Goal: Transaction & Acquisition: Purchase product/service

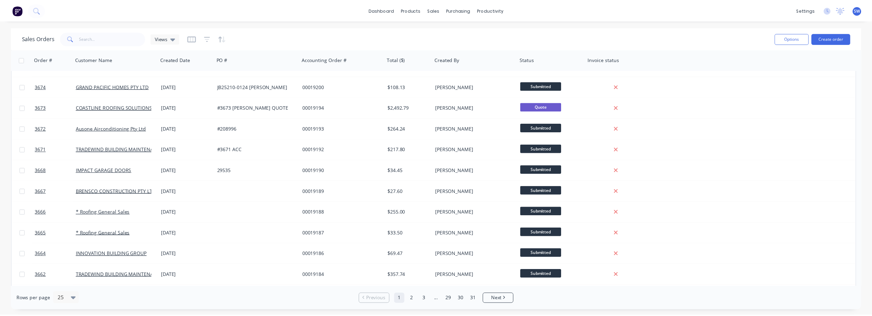
scroll to position [286, 0]
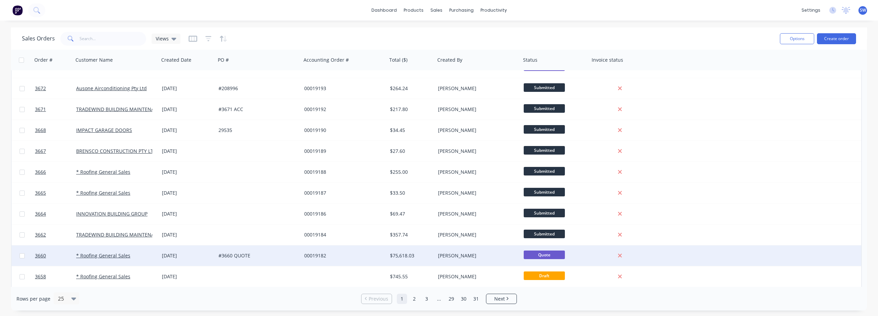
click at [282, 249] on div "#3660 QUOTE" at bounding box center [259, 256] width 86 height 21
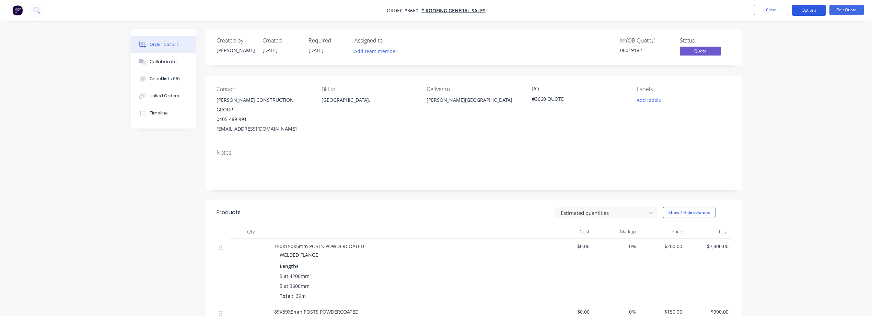
click at [812, 7] on button "Options" at bounding box center [808, 10] width 34 height 11
click at [799, 119] on div "Duplicate" at bounding box center [787, 124] width 63 height 10
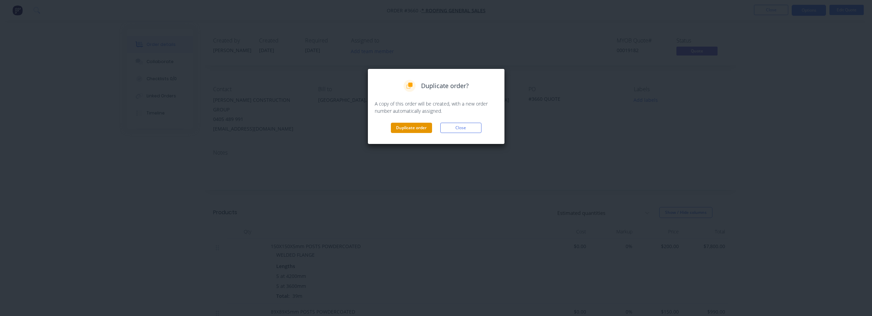
click at [407, 129] on button "Duplicate order" at bounding box center [411, 128] width 41 height 10
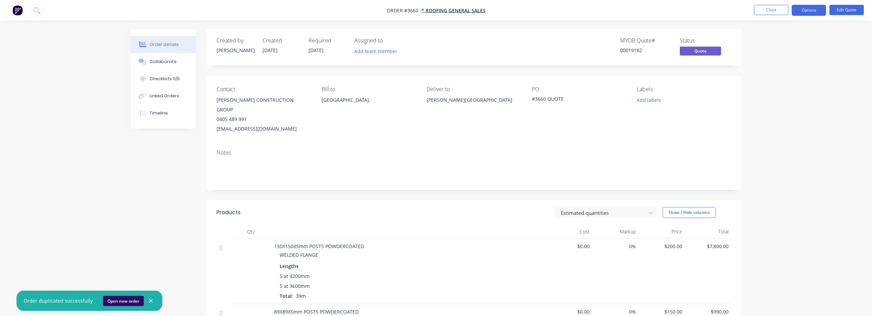
click at [116, 299] on button "Open new order" at bounding box center [123, 301] width 41 height 10
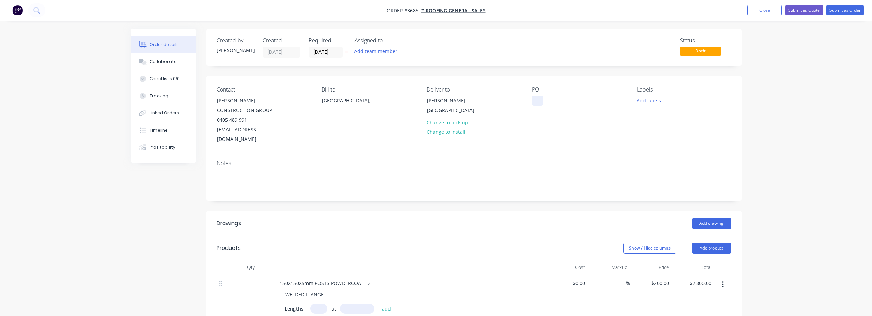
click at [536, 98] on div at bounding box center [537, 101] width 11 height 10
click at [407, 211] on header "Drawings Add drawing" at bounding box center [473, 223] width 535 height 25
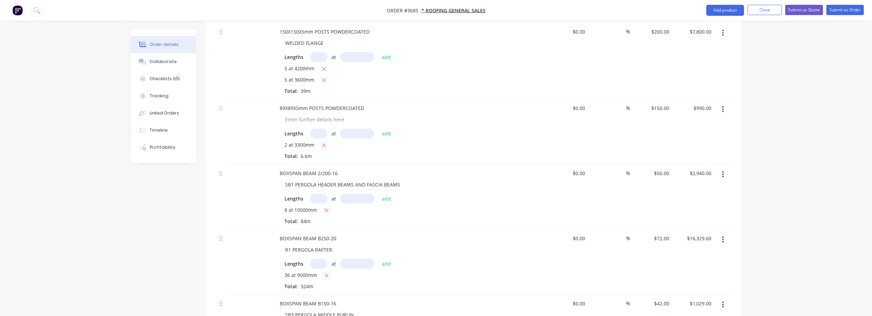
scroll to position [286, 0]
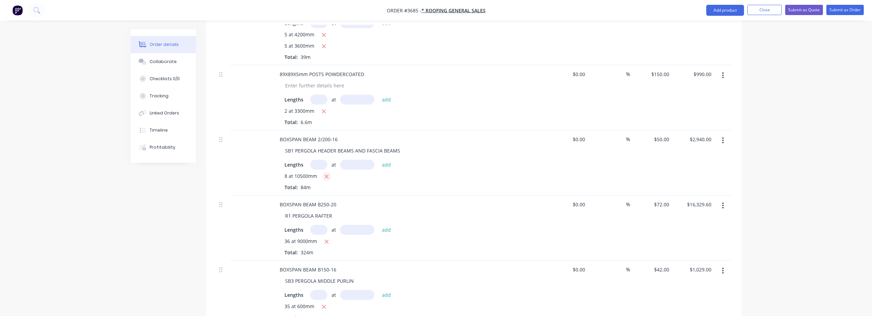
click at [325, 174] on icon "button" at bounding box center [326, 177] width 4 height 6
type input "$0.00"
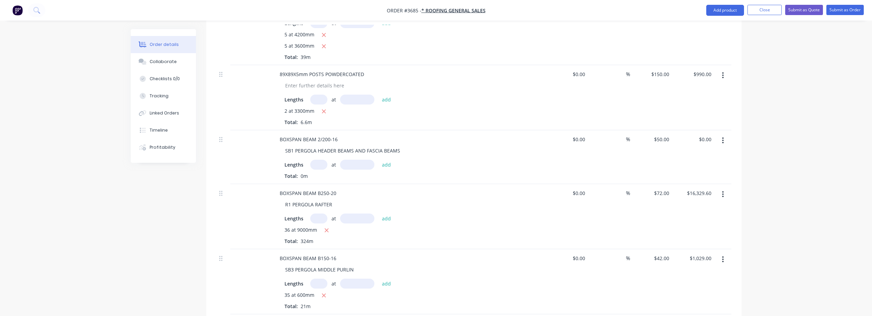
click at [321, 160] on input "text" at bounding box center [318, 165] width 17 height 10
type input "16"
type input "5050"
click at [378, 160] on button "add" at bounding box center [386, 164] width 16 height 9
type input "$2,828.00"
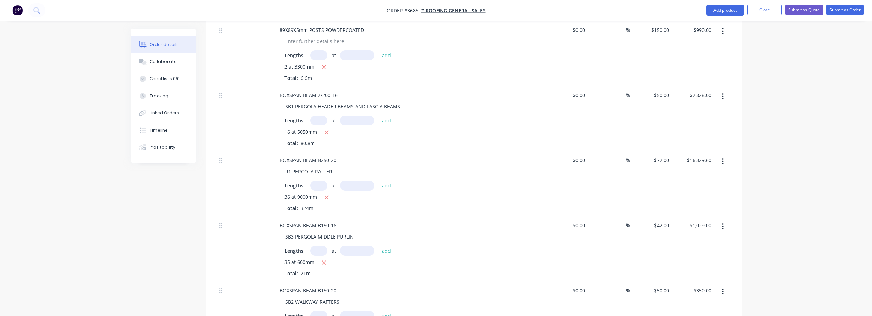
scroll to position [343, 0]
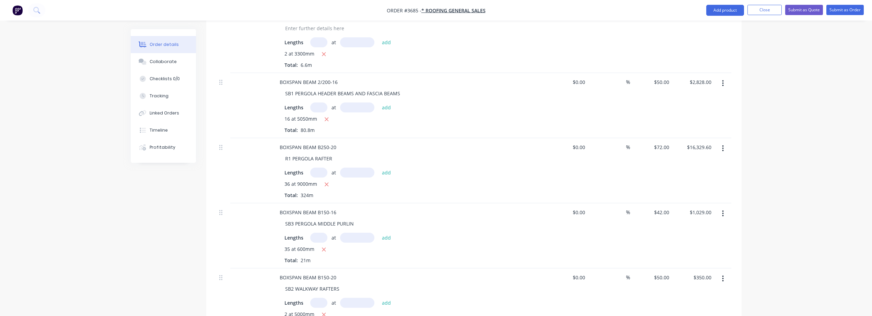
click at [317, 168] on input "text" at bounding box center [318, 173] width 17 height 10
type input "36"
type input "9000"
click at [378, 168] on button "add" at bounding box center [386, 172] width 16 height 9
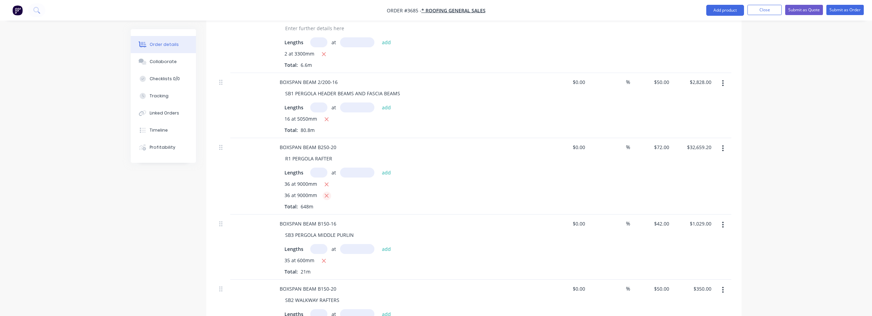
click at [328, 193] on icon "button" at bounding box center [326, 196] width 4 height 6
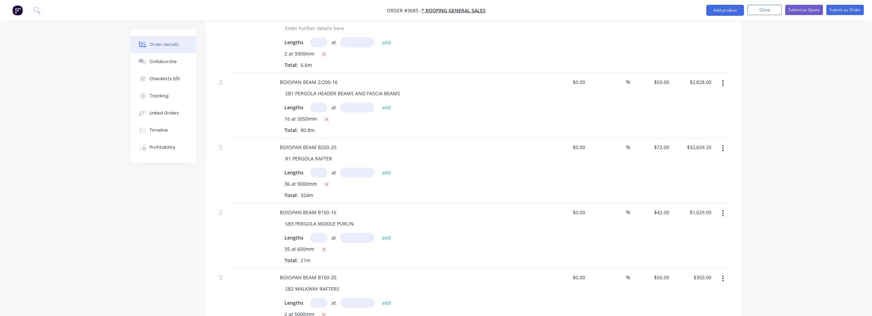
type input "$16,329.60"
click at [319, 168] on input "text" at bounding box center [318, 173] width 17 height 10
type input "5"
type input "7000"
click at [378, 168] on button "add" at bounding box center [386, 172] width 16 height 9
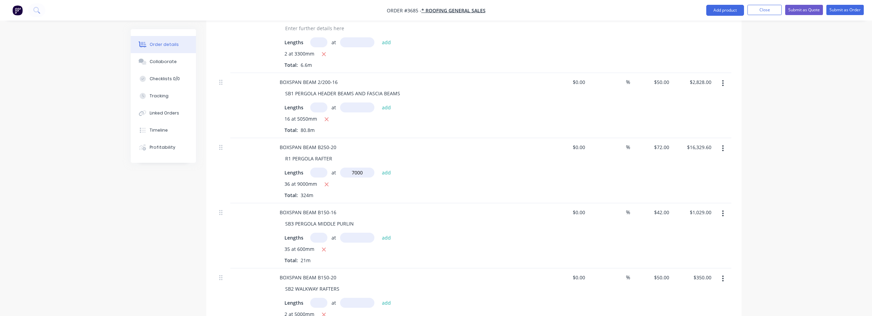
type input "$18,093.60"
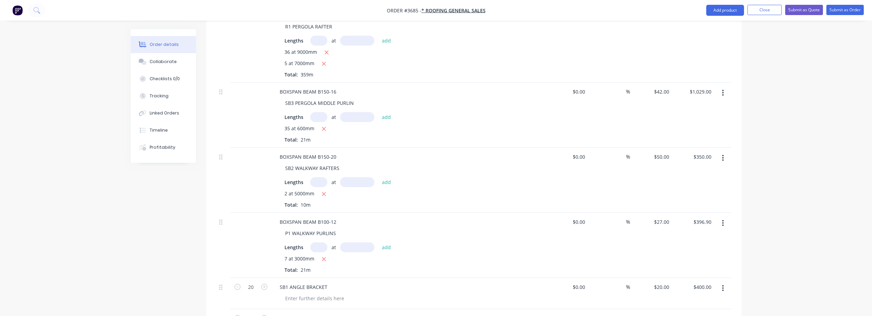
scroll to position [514, 0]
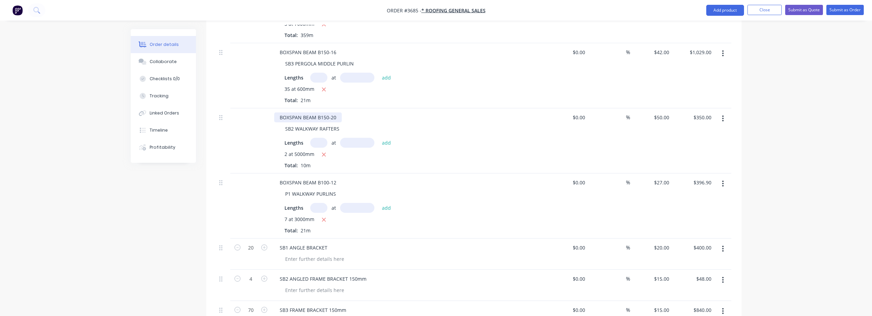
click at [325, 112] on div "BOXSPAN BEAM B150-20" at bounding box center [308, 117] width 68 height 10
click at [317, 138] on input "text" at bounding box center [318, 143] width 17 height 10
type input "1"
type input "7000"
click at [378, 138] on button "add" at bounding box center [386, 142] width 16 height 9
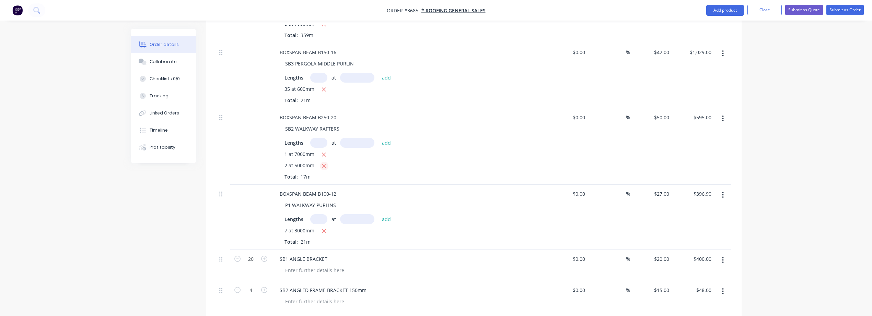
click at [323, 163] on icon "button" at bounding box center [323, 166] width 4 height 6
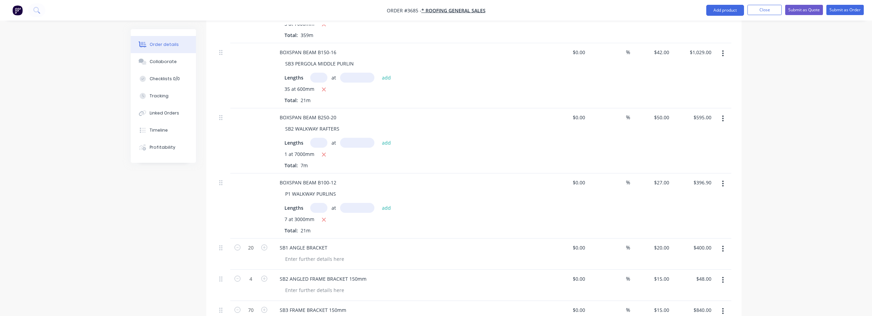
type input "$245.00"
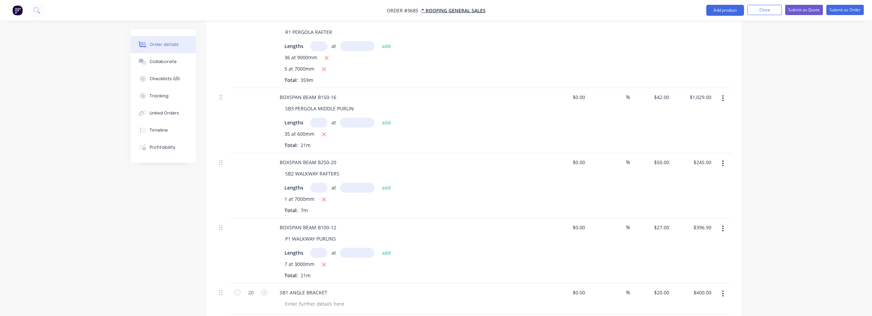
scroll to position [400, 0]
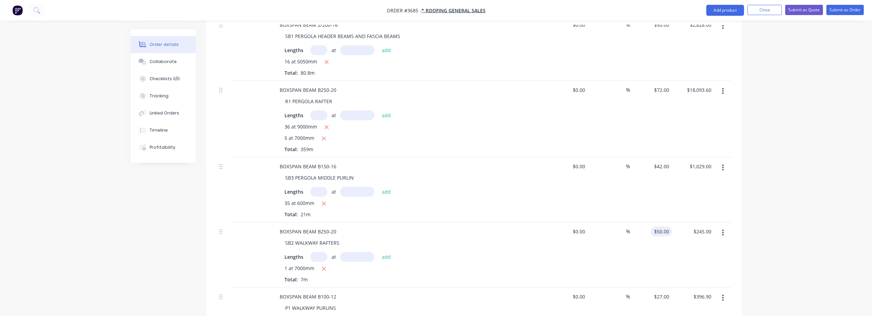
click at [661, 227] on div "$50.00 $50.00" at bounding box center [660, 232] width 21 height 10
type input "72"
type input "245.00"
type input "$72.00"
click at [678, 235] on div "352.80 352.80" at bounding box center [693, 255] width 42 height 65
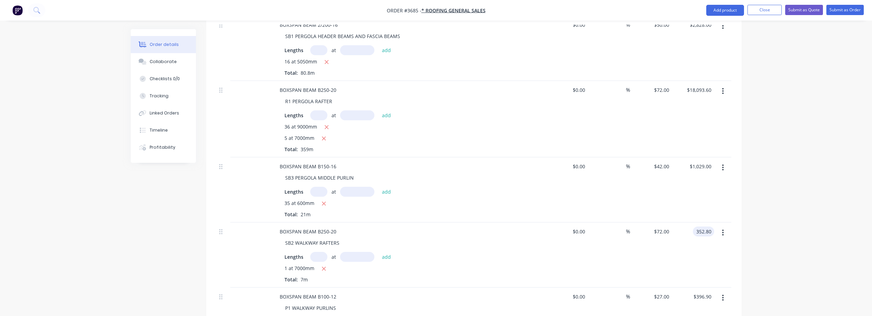
type input "$352.80"
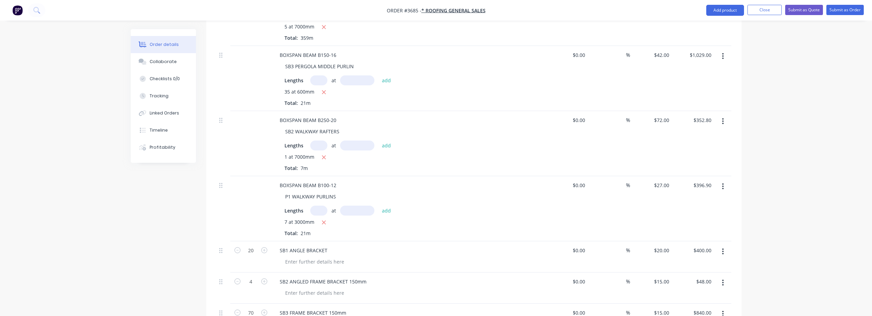
scroll to position [514, 0]
click at [725, 112] on button "button" at bounding box center [722, 118] width 16 height 12
click at [696, 145] on div "Duplicate" at bounding box center [698, 150] width 53 height 10
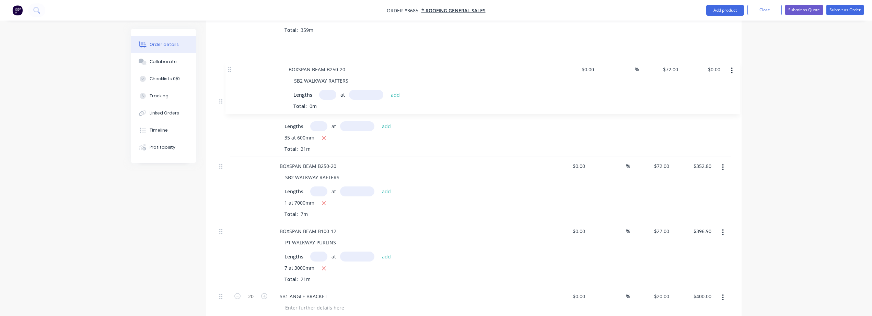
scroll to position [511, 0]
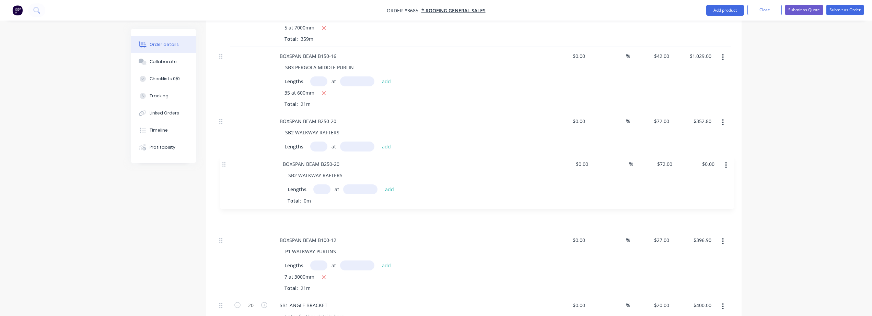
drag, startPoint x: 222, startPoint y: 154, endPoint x: 225, endPoint y: 163, distance: 9.6
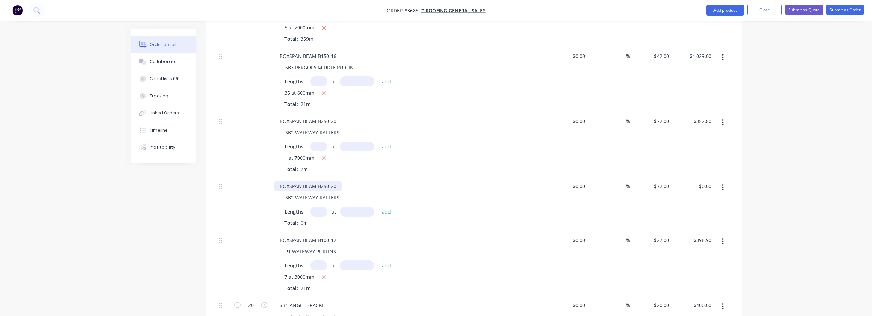
click at [320, 181] on div "BOXSPAN BEAM B250-20" at bounding box center [308, 186] width 68 height 10
click at [318, 207] on input "text" at bounding box center [318, 212] width 17 height 10
type input "1"
type input "8000"
click at [378, 207] on button "add" at bounding box center [386, 211] width 16 height 9
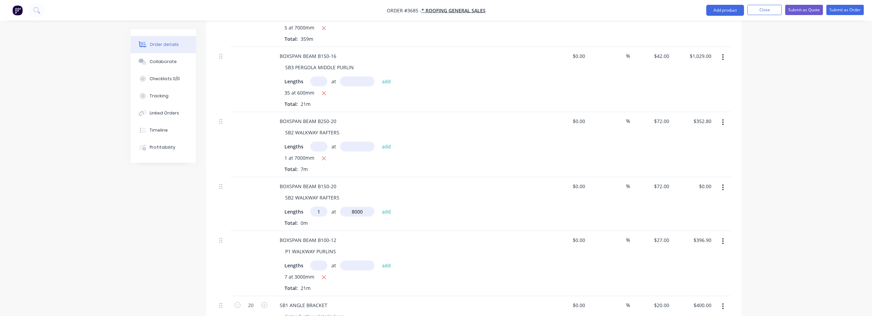
type input "$576.00"
click at [669, 181] on input "72" at bounding box center [667, 186] width 9 height 10
type input "50"
type input "576.00"
type input "$50.00"
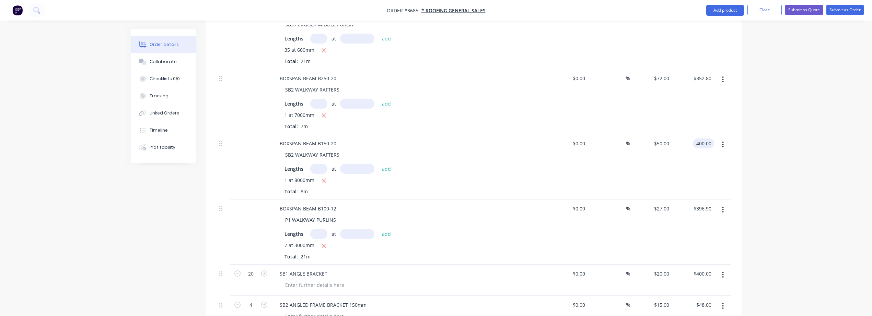
scroll to position [568, 0]
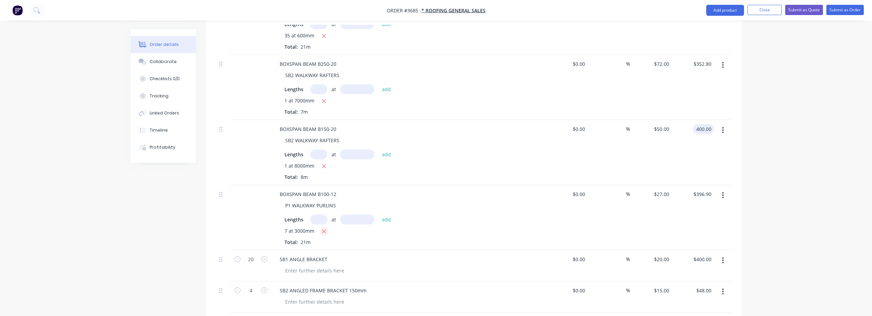
click at [325, 228] on icon "button" at bounding box center [323, 231] width 4 height 6
type input "$400.00"
type input "$0.00"
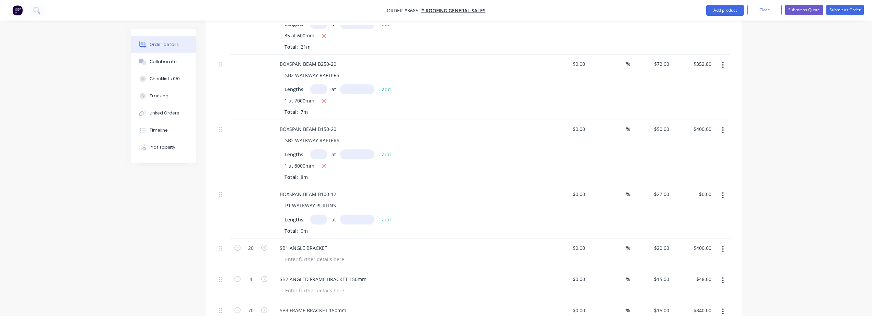
click at [322, 215] on input "text" at bounding box center [318, 220] width 17 height 10
type input "13"
click at [378, 215] on button "add" at bounding box center [386, 219] width 16 height 9
type input "13"
type input "2100"
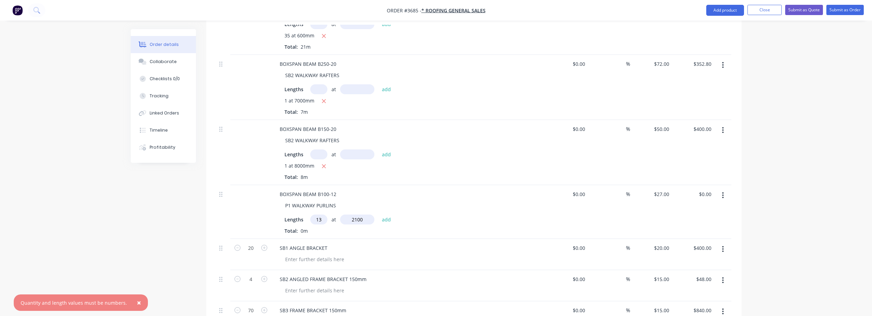
click at [378, 215] on button "add" at bounding box center [386, 219] width 16 height 9
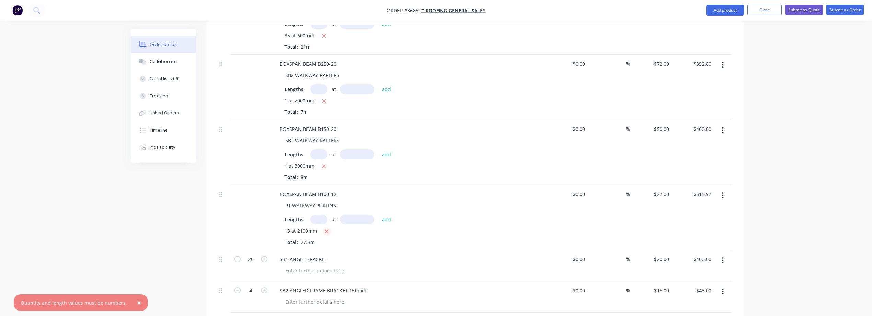
click at [328, 228] on icon "button" at bounding box center [326, 231] width 4 height 6
type input "$0.00"
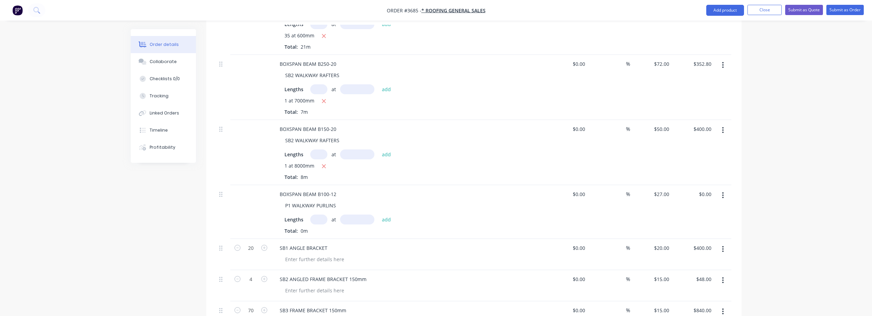
click at [323, 215] on input "text" at bounding box center [318, 220] width 17 height 10
type input "6"
type input "2200"
click at [378, 215] on button "add" at bounding box center [386, 219] width 16 height 9
type input "$249.48"
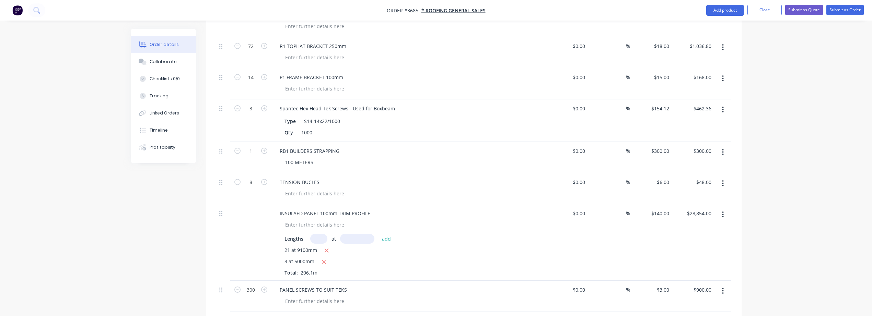
scroll to position [682, 0]
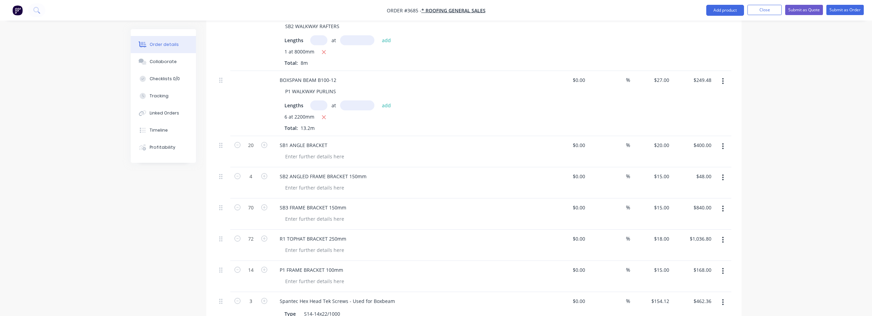
click at [721, 140] on button "button" at bounding box center [722, 146] width 16 height 12
click at [696, 201] on div "Delete" at bounding box center [698, 206] width 53 height 10
click at [722, 143] on icon "button" at bounding box center [723, 147] width 2 height 8
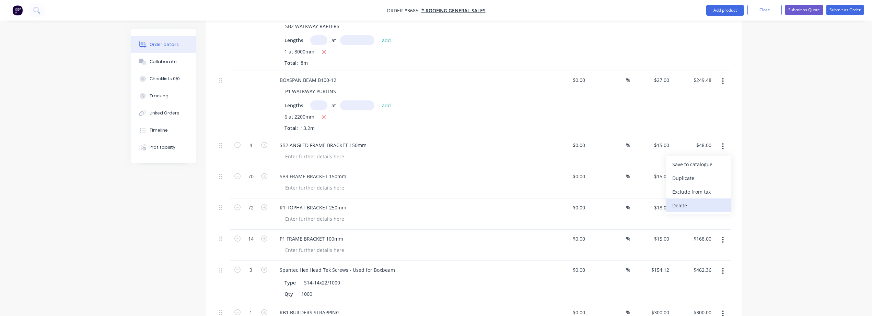
click at [693, 201] on div "Delete" at bounding box center [698, 206] width 53 height 10
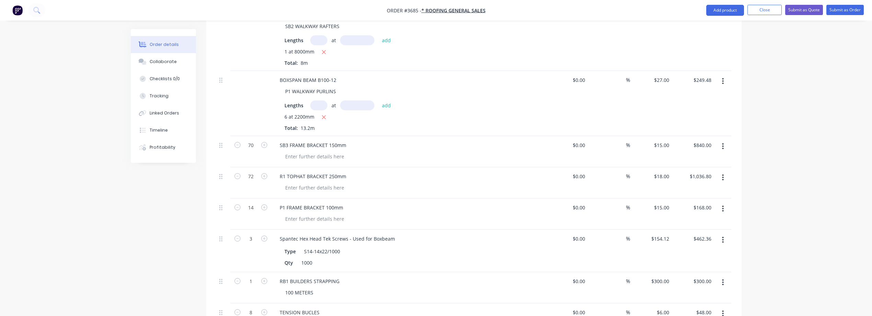
click at [722, 143] on icon "button" at bounding box center [723, 147] width 2 height 8
click at [701, 201] on div "Delete" at bounding box center [698, 206] width 53 height 10
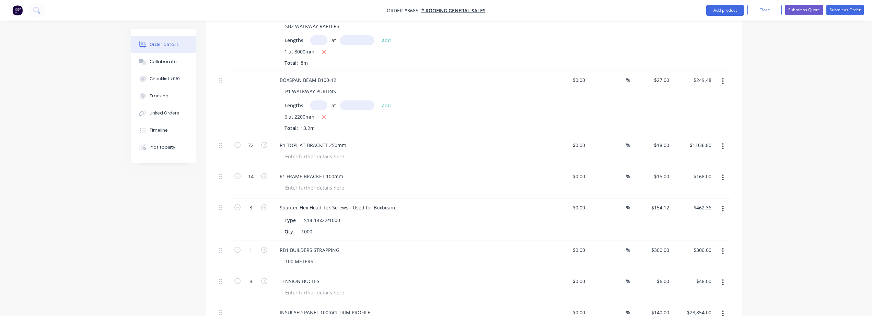
click at [726, 140] on button "button" at bounding box center [722, 146] width 16 height 12
click at [692, 201] on div "Delete" at bounding box center [698, 206] width 53 height 10
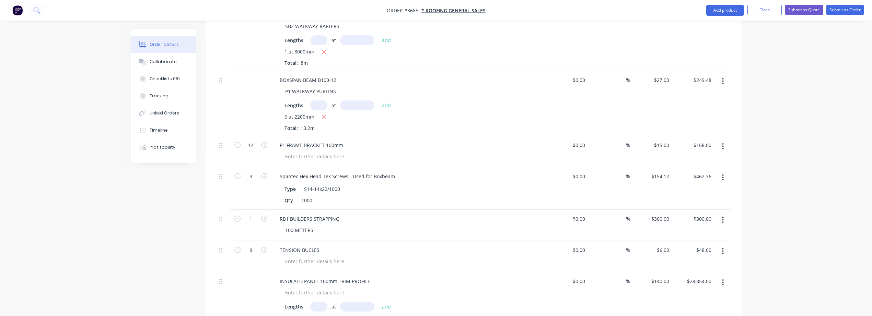
click at [728, 140] on button "button" at bounding box center [722, 146] width 16 height 12
click at [692, 201] on div "Delete" at bounding box center [698, 206] width 53 height 10
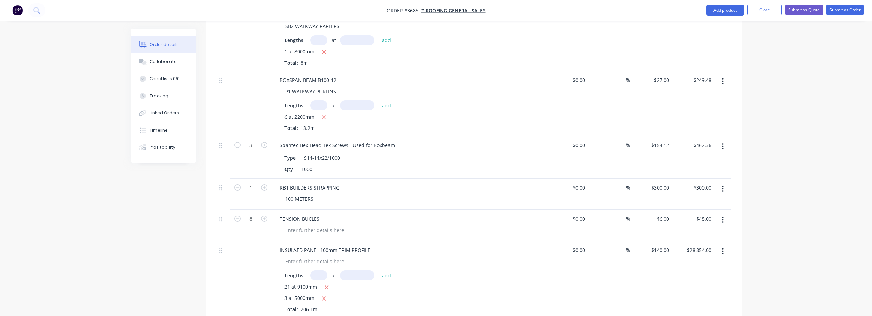
click at [723, 143] on icon "button" at bounding box center [723, 147] width 2 height 8
click at [695, 201] on div "Delete" at bounding box center [698, 206] width 53 height 10
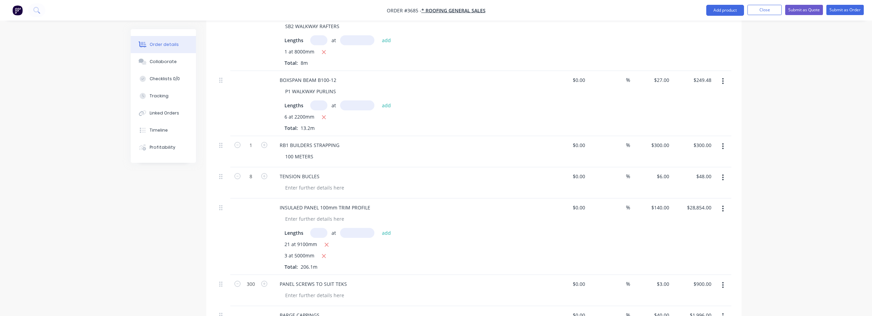
click at [722, 143] on icon "button" at bounding box center [722, 146] width 1 height 6
click at [710, 201] on div "Delete" at bounding box center [698, 206] width 53 height 10
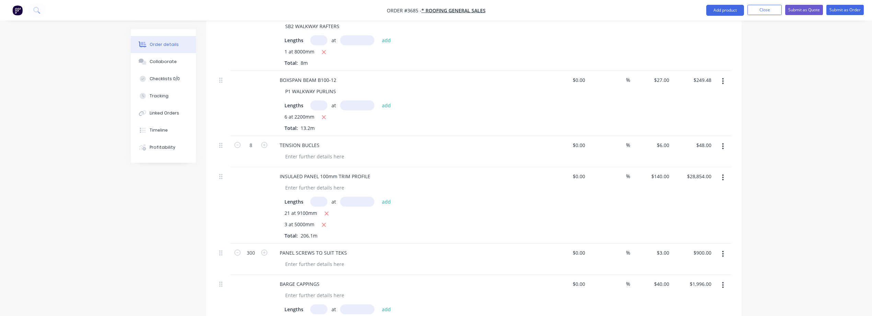
click at [721, 140] on button "button" at bounding box center [722, 146] width 16 height 12
click at [687, 201] on div "Delete" at bounding box center [698, 206] width 53 height 10
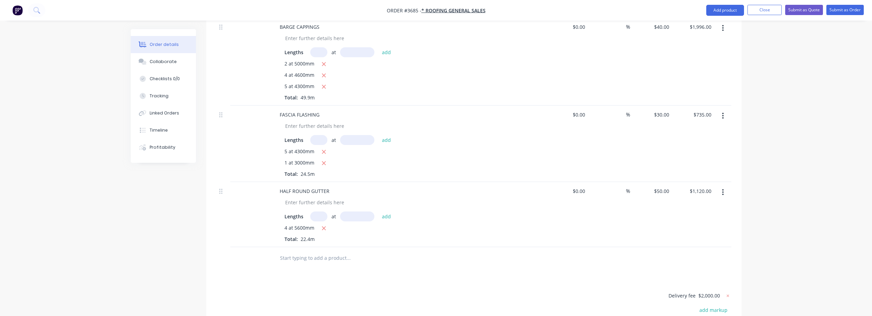
scroll to position [968, 0]
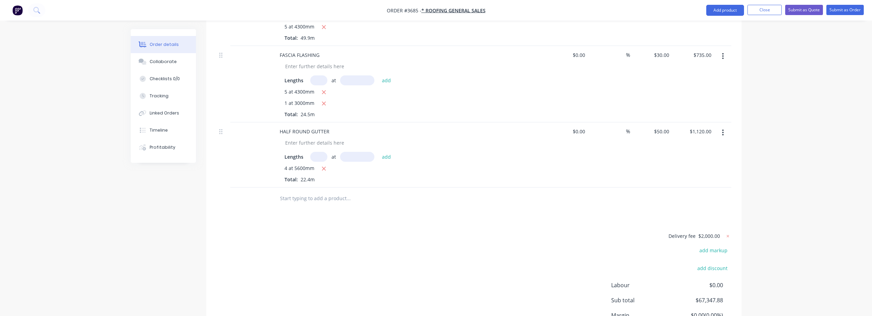
click at [287, 192] on input "text" at bounding box center [348, 199] width 137 height 14
type input "F"
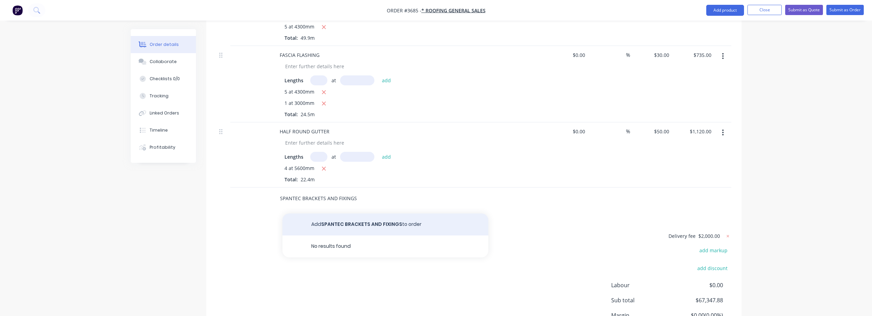
type input "SPANTEC BRACKETS AND FIXINGS"
click at [366, 214] on button "Add SPANTEC BRACKETS AND FIXINGS to order" at bounding box center [385, 225] width 206 height 22
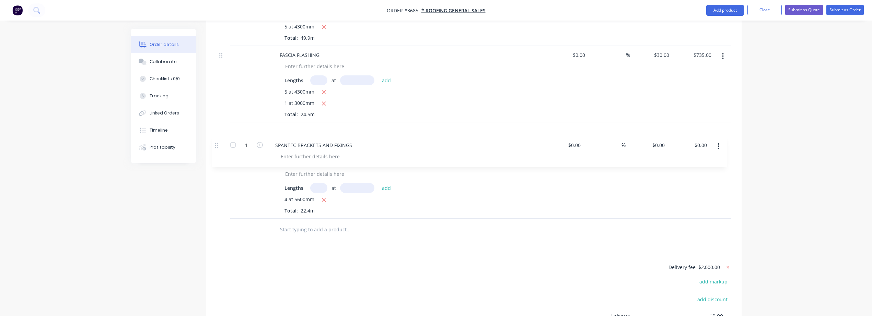
drag, startPoint x: 219, startPoint y: 185, endPoint x: 213, endPoint y: 124, distance: 61.3
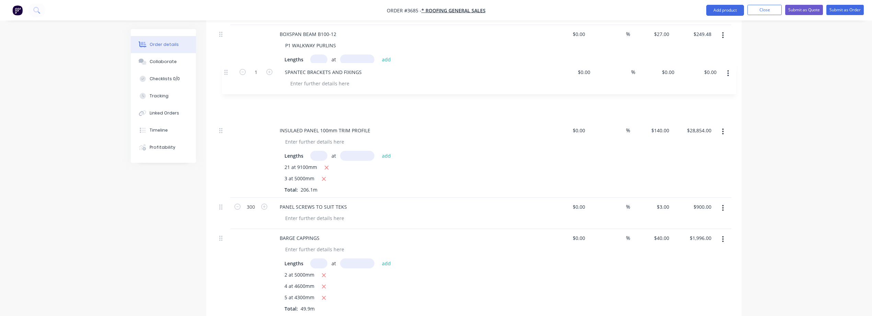
scroll to position [725, 0]
drag, startPoint x: 220, startPoint y: 121, endPoint x: 231, endPoint y: 98, distance: 25.5
click at [231, 98] on div "150X150X5mm POSTS POWDERCOATED WELDED FLANGE Lengths at add 5 at 4200mm 5 at 36…" at bounding box center [473, 6] width 514 height 912
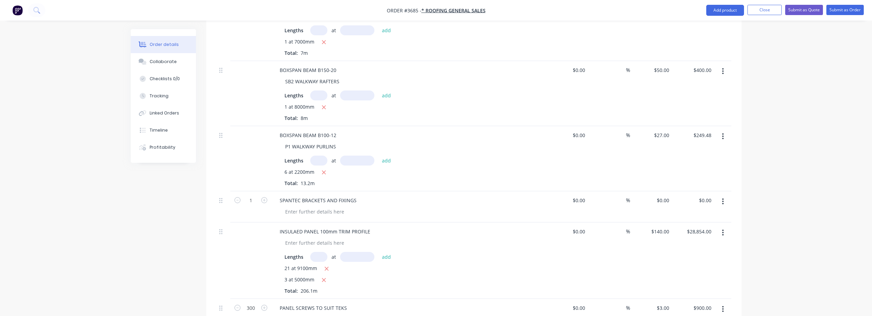
scroll to position [611, 0]
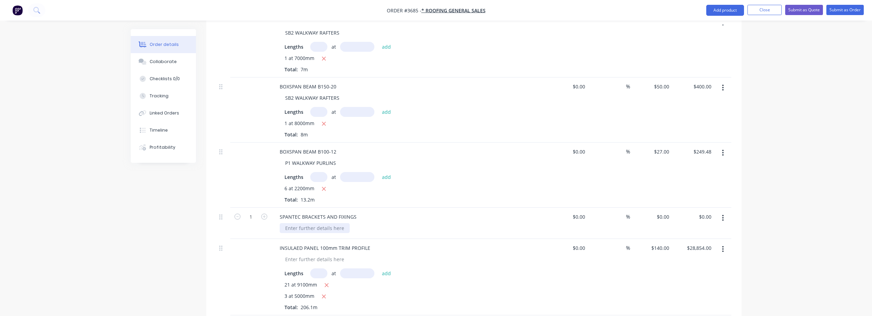
click at [311, 223] on div at bounding box center [315, 228] width 70 height 10
click at [713, 212] on input "$0.00" at bounding box center [706, 217] width 16 height 10
type input "3300"
type input "$3,300.00"
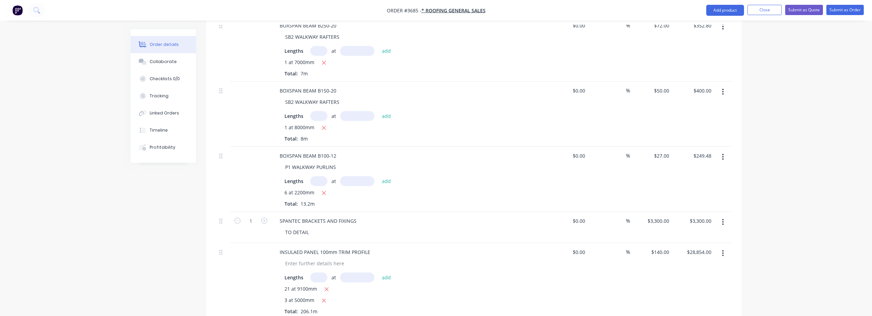
scroll to position [597, 0]
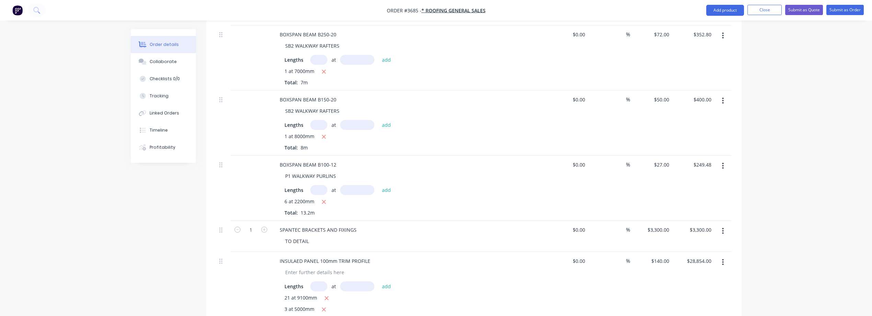
click at [828, 171] on div "Order details Collaborate Checklists 0/0 Tracking Linked Orders Timeline Profit…" at bounding box center [436, 93] width 872 height 1380
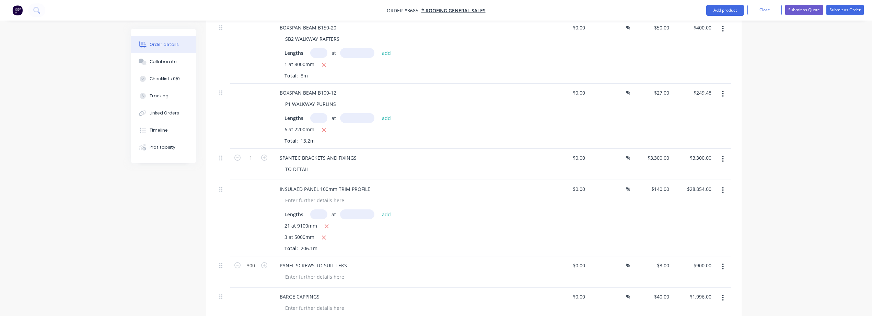
scroll to position [654, 0]
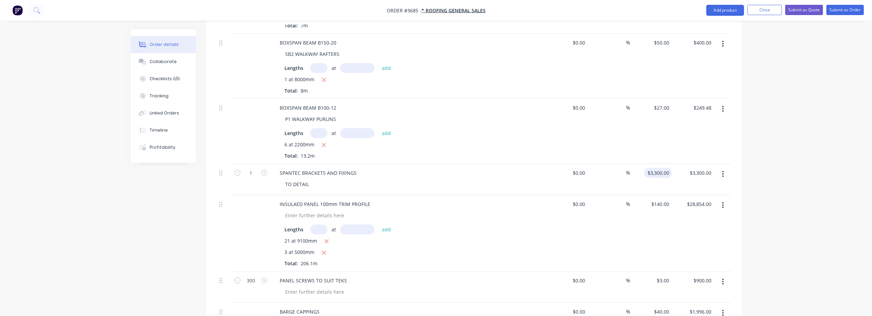
click at [666, 168] on input "$3,300.00" at bounding box center [659, 173] width 25 height 10
type input "4000"
type input "3300.00"
type input "$4,000.00"
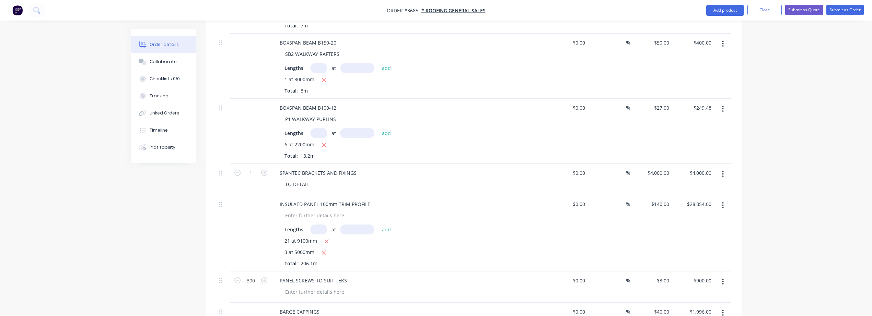
click at [570, 227] on div "$0.00 $0.00" at bounding box center [567, 233] width 42 height 76
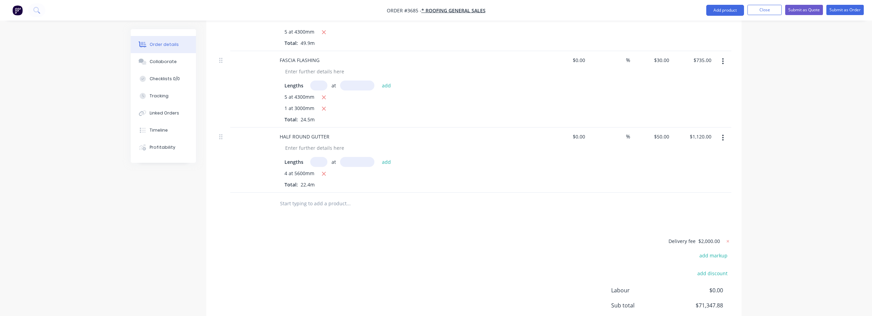
scroll to position [1055, 0]
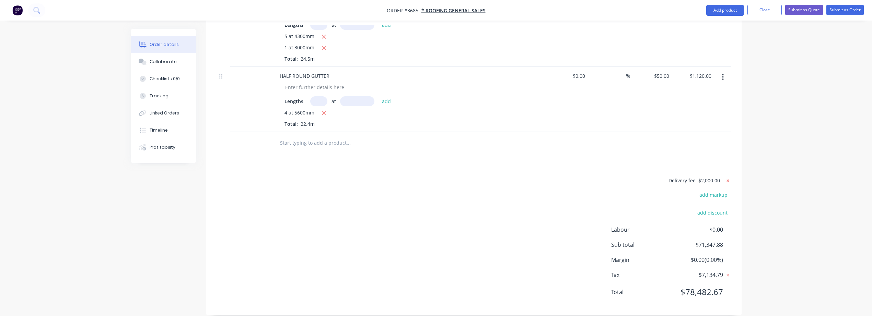
click at [726, 177] on icon at bounding box center [727, 180] width 7 height 7
click at [720, 176] on button "add delivery fee" at bounding box center [709, 180] width 44 height 9
type input "4000"
click input "submit" at bounding box center [0, 0] width 0 height 0
click at [799, 8] on button "Submit as Quote" at bounding box center [804, 10] width 38 height 10
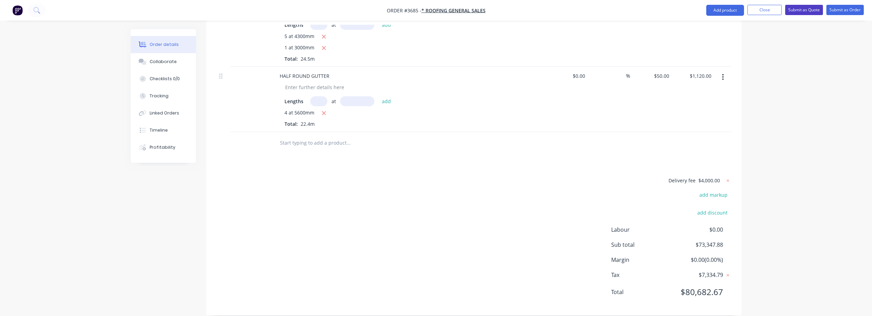
scroll to position [0, 0]
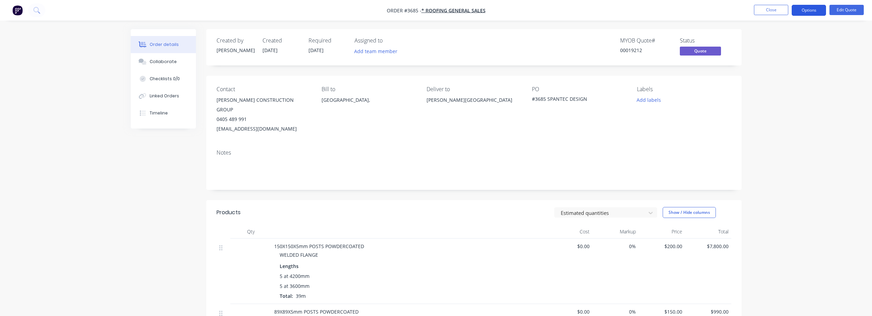
click at [805, 6] on button "Options" at bounding box center [808, 10] width 34 height 11
click at [766, 45] on div "Quote" at bounding box center [787, 42] width 63 height 10
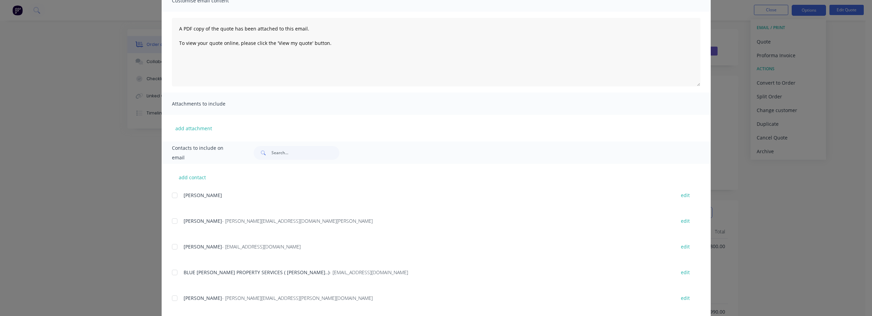
scroll to position [45, 0]
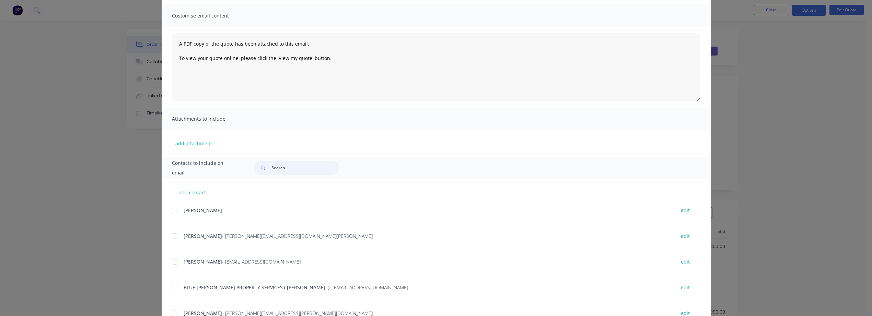
click at [299, 170] on input "text" at bounding box center [305, 168] width 68 height 14
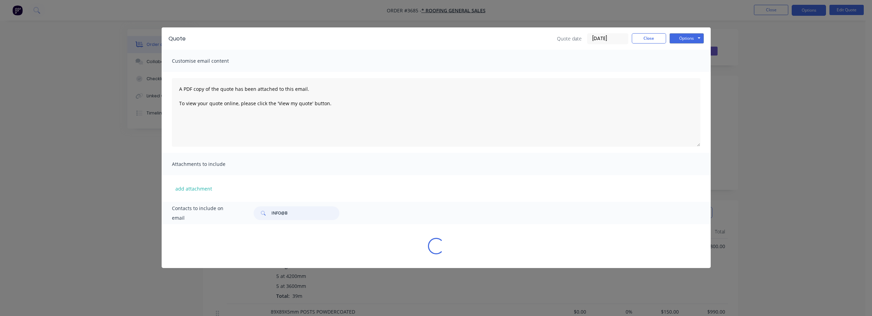
scroll to position [0, 0]
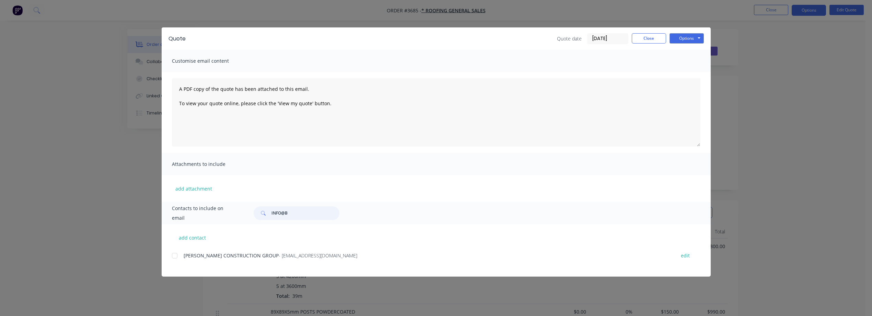
click at [176, 256] on div at bounding box center [175, 256] width 14 height 14
type input "INFO@B"
click at [690, 39] on button "Options" at bounding box center [686, 38] width 34 height 10
click at [687, 74] on button "Email" at bounding box center [691, 73] width 44 height 11
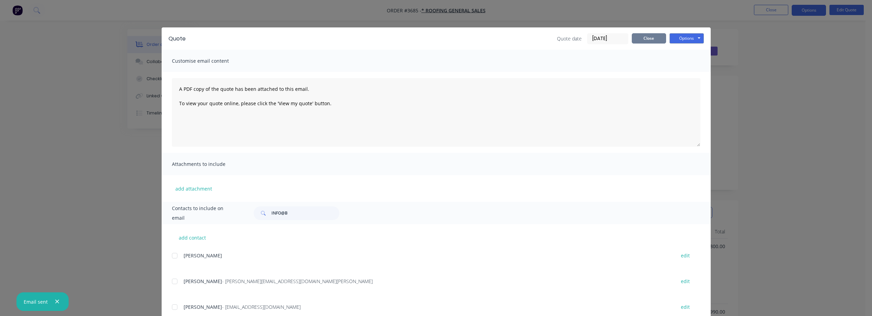
click at [640, 38] on button "Close" at bounding box center [648, 38] width 34 height 10
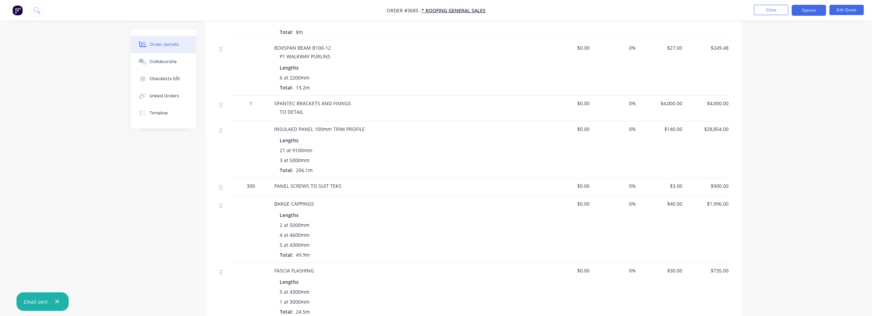
scroll to position [777, 0]
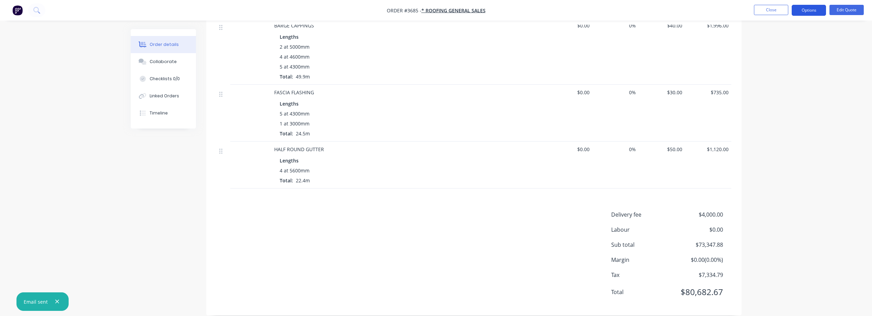
click at [805, 13] on button "Options" at bounding box center [808, 10] width 34 height 11
click at [772, 125] on div "Duplicate" at bounding box center [787, 124] width 63 height 10
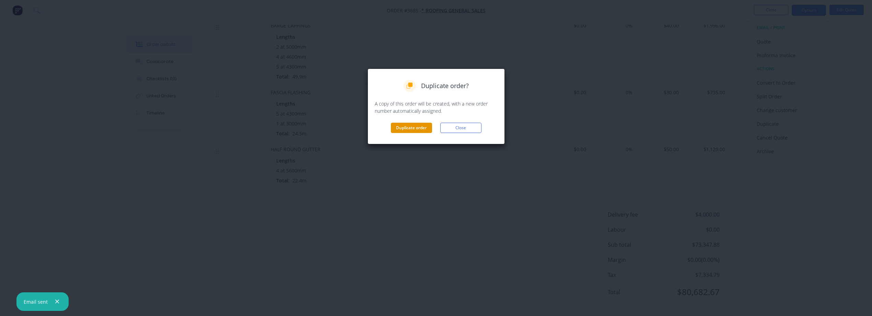
click at [415, 127] on button "Duplicate order" at bounding box center [411, 128] width 41 height 10
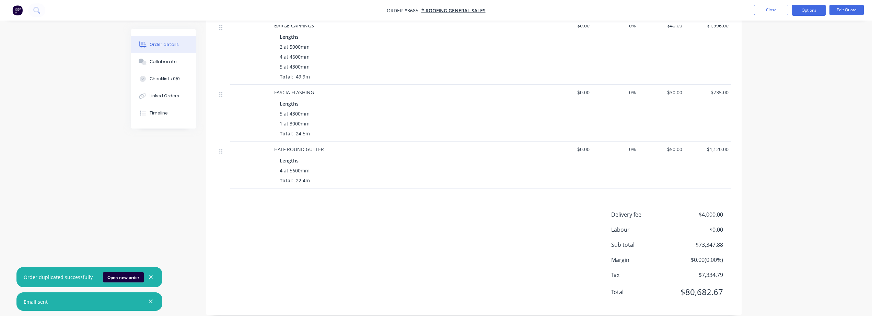
click at [118, 275] on button "Open new order" at bounding box center [123, 277] width 41 height 10
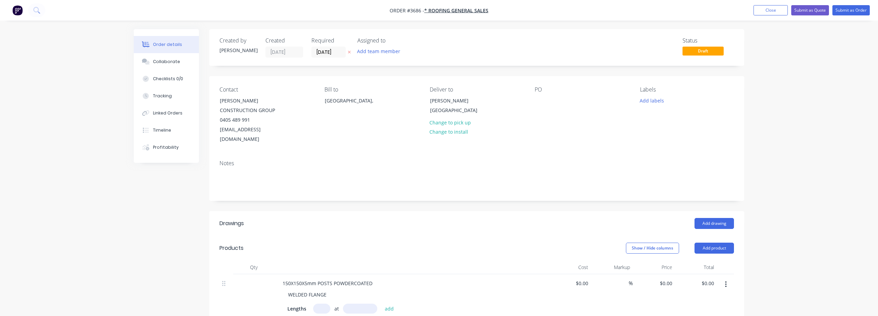
type input "$200.00"
type input "$7,800.00"
type input "$150.00"
type input "$990.00"
type input "$50.00"
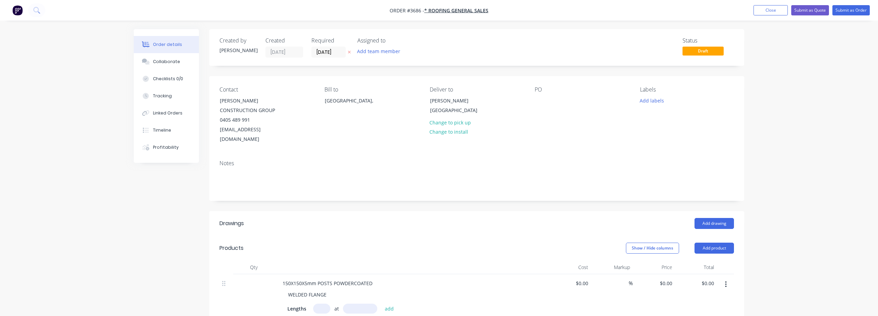
type input "$2,828.00"
type input "$72.00"
type input "$18,093.60"
type input "$42.00"
type input "$1,029.00"
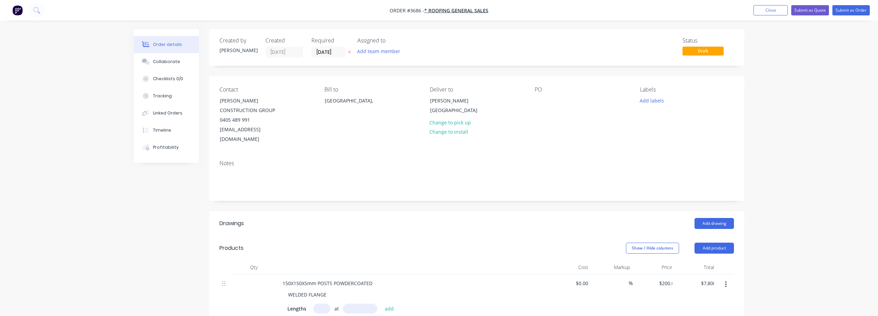
type input "$72.00"
type input "$352.80"
type input "$50.00"
type input "$400.00"
type input "$27.00"
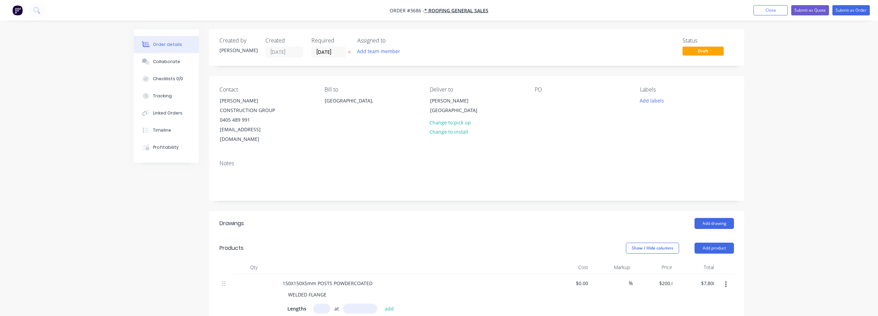
type input "$249.48"
type input "$4,000.00"
type input "$140.00"
type input "$28,854.00"
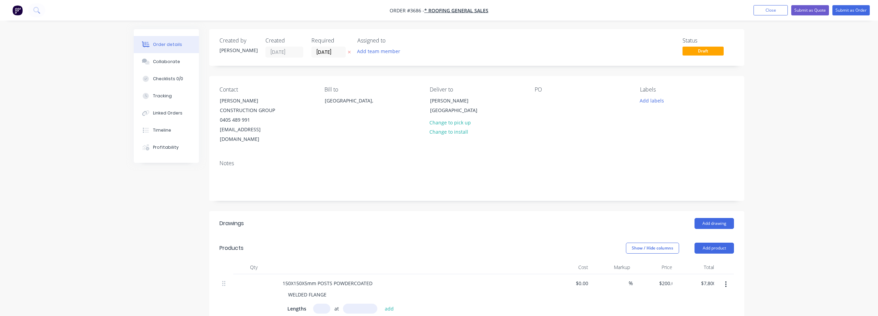
type input "$3.00"
type input "$900.00"
type input "$40.00"
type input "$1,996.00"
type input "$30.00"
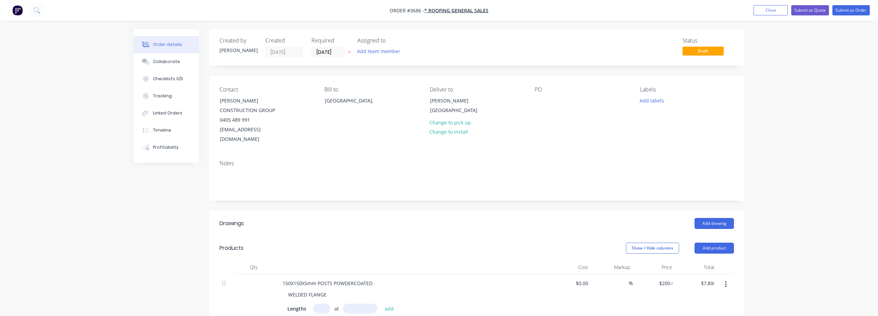
type input "$735.00"
type input "$50.00"
type input "$1,120.00"
click at [539, 99] on div at bounding box center [537, 101] width 11 height 10
click at [699, 158] on div "Notes" at bounding box center [473, 178] width 535 height 46
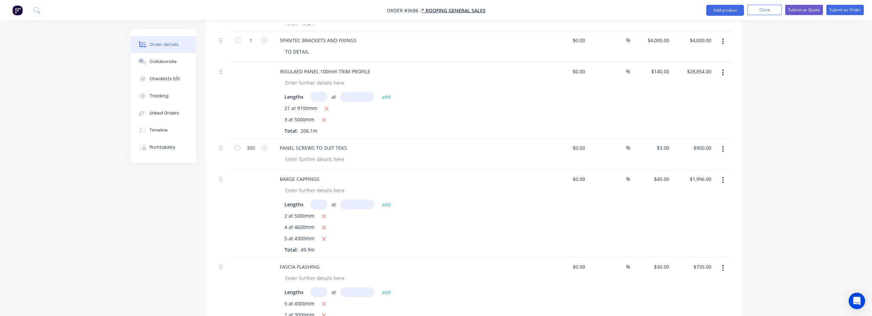
scroll to position [800, 0]
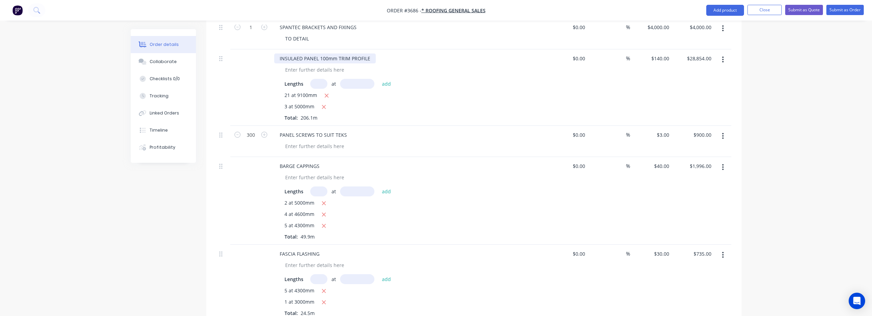
click at [371, 54] on div "INSULAED PANEL 100mm TRIM PROFILE" at bounding box center [325, 59] width 102 height 10
click at [322, 79] on input "text" at bounding box center [318, 84] width 17 height 10
type input "28"
type input "9100"
click at [378, 79] on button "add" at bounding box center [386, 83] width 16 height 9
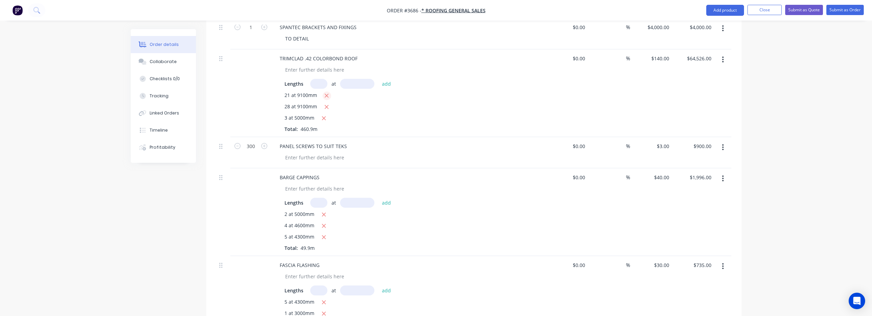
click at [327, 93] on icon "button" at bounding box center [326, 96] width 4 height 6
type input "$37,772.00"
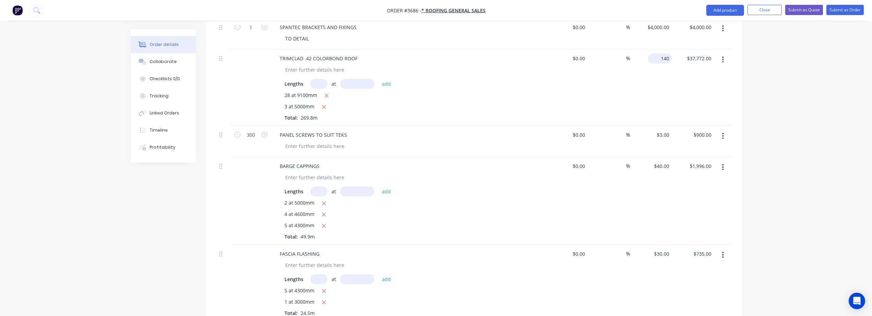
click at [666, 54] on input "140" at bounding box center [660, 59] width 21 height 10
type input "15"
type input "37772.00"
type input "$15.00"
click at [333, 130] on div "PANEL SCREWS TO SUIT TEKS" at bounding box center [313, 135] width 78 height 10
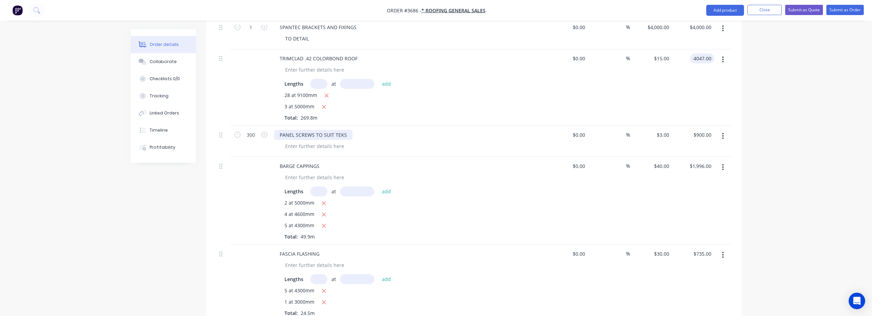
type input "$4,047.00"
drag, startPoint x: 345, startPoint y: 125, endPoint x: 257, endPoint y: 133, distance: 88.5
click at [257, 133] on div "300 PANEL SCREWS TO SUIT TEKS $0.00 $0.00 % $3.00 $3.00 $900.00 $900.00" at bounding box center [473, 141] width 514 height 31
click at [412, 161] on div "BARGE CAPPINGS" at bounding box center [408, 166] width 269 height 10
click at [249, 130] on input "300" at bounding box center [251, 135] width 18 height 10
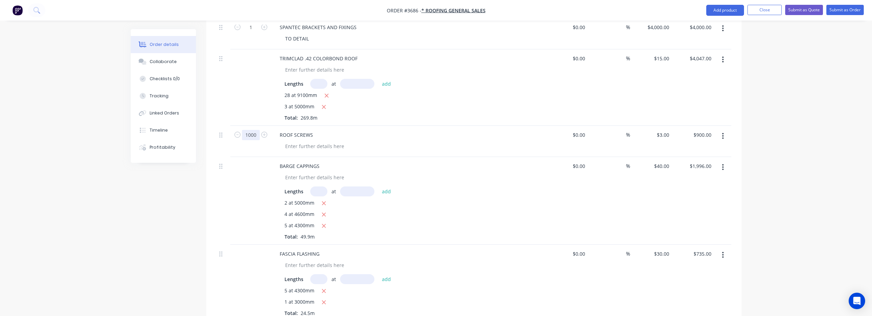
type input "1000"
type input "$3,000.00"
click at [671, 130] on input "$3.00" at bounding box center [664, 135] width 16 height 10
type input ".25"
type input "3000.00"
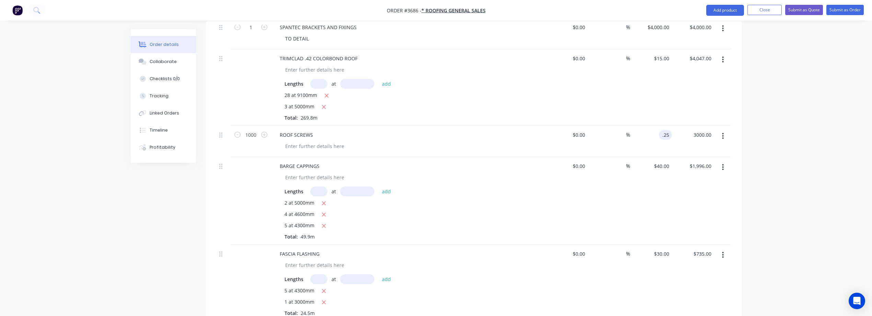
type input "$0.25"
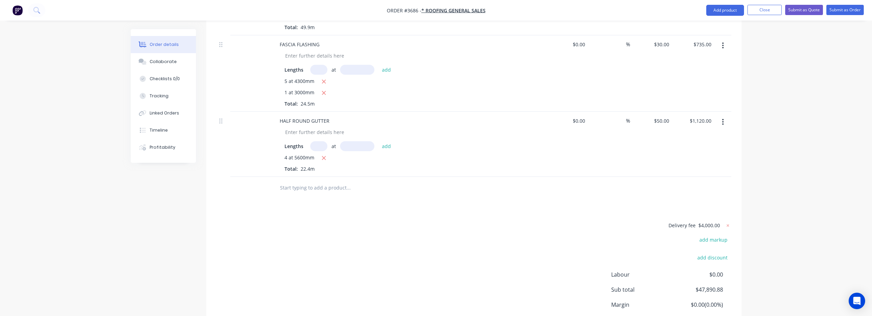
scroll to position [1055, 0]
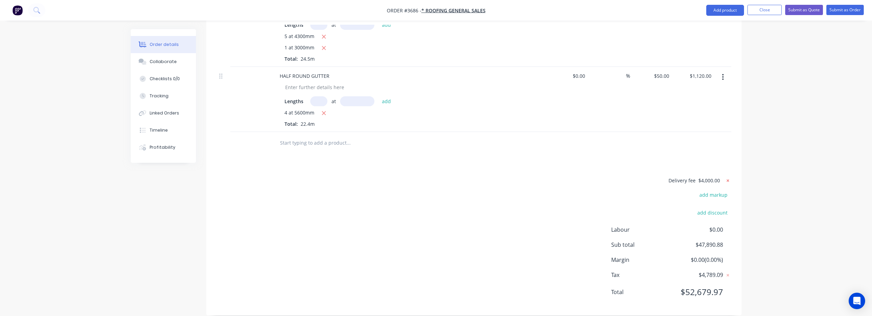
type input "$250.00"
drag, startPoint x: 728, startPoint y: 170, endPoint x: 271, endPoint y: 130, distance: 459.3
click at [305, 136] on input "text" at bounding box center [348, 143] width 137 height 14
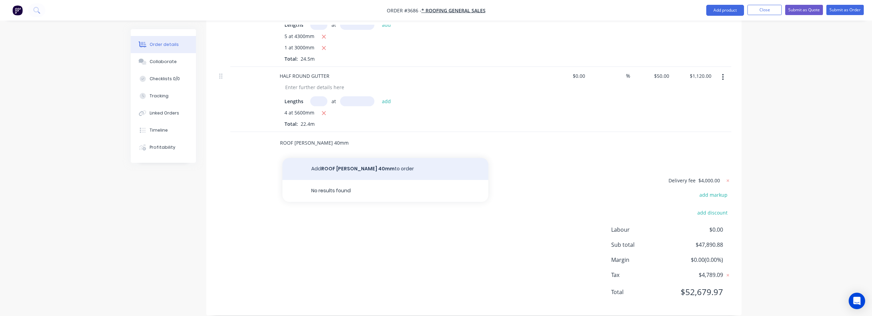
type input "ROOF [PERSON_NAME] 40mm"
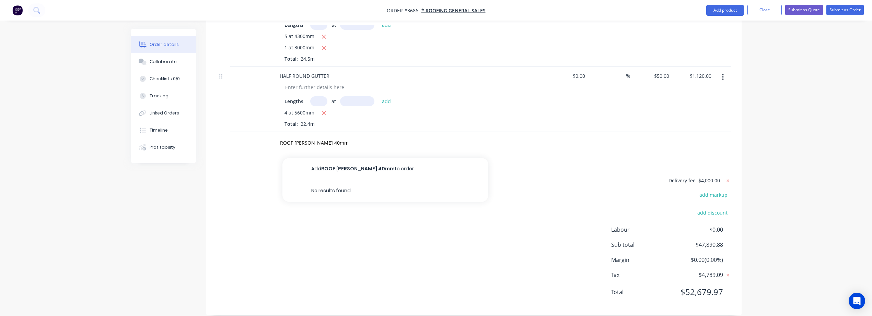
click at [310, 158] on button "Add ROOF [PERSON_NAME] 40mm to order" at bounding box center [385, 169] width 206 height 22
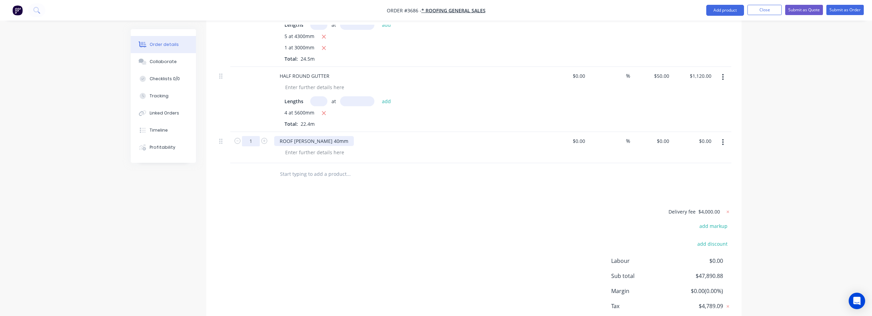
drag, startPoint x: 254, startPoint y: 131, endPoint x: 326, endPoint y: 128, distance: 71.8
click at [254, 136] on input "1" at bounding box center [251, 141] width 18 height 10
type input "220"
click at [665, 136] on input "$0.00" at bounding box center [664, 141] width 16 height 10
type input "3.25"
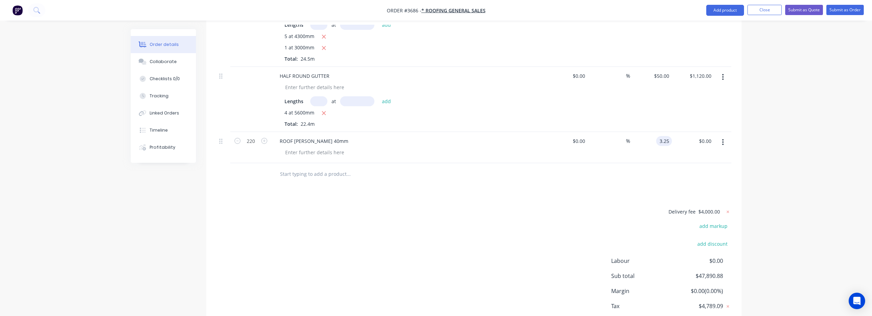
type input "0.00"
type input "$3.25"
click at [294, 167] on input "text" at bounding box center [348, 174] width 137 height 14
type input "$715.00"
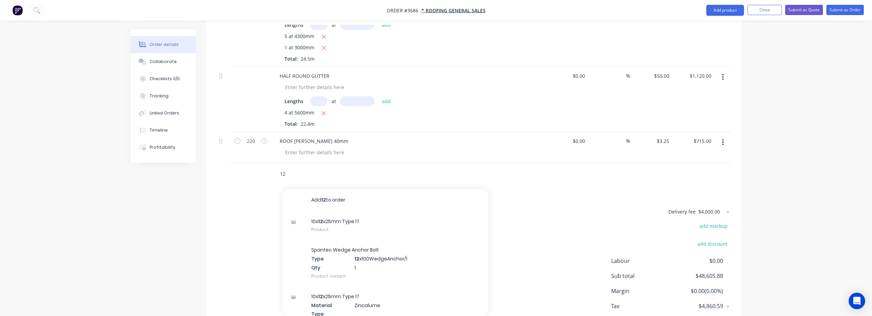
type input "1"
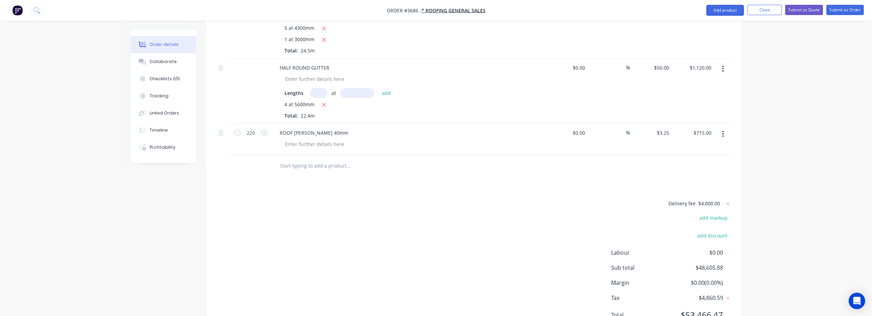
scroll to position [1086, 0]
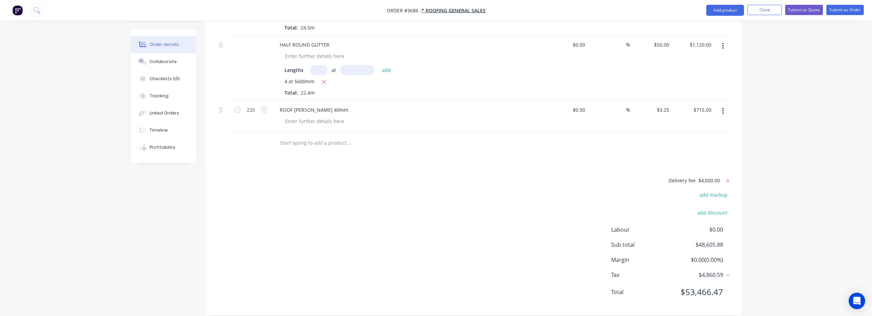
click at [728, 179] on icon at bounding box center [727, 180] width 2 height 2
click at [728, 176] on button "add delivery fee" at bounding box center [709, 180] width 44 height 9
type input "3000"
click input "submit" at bounding box center [0, 0] width 0 height 0
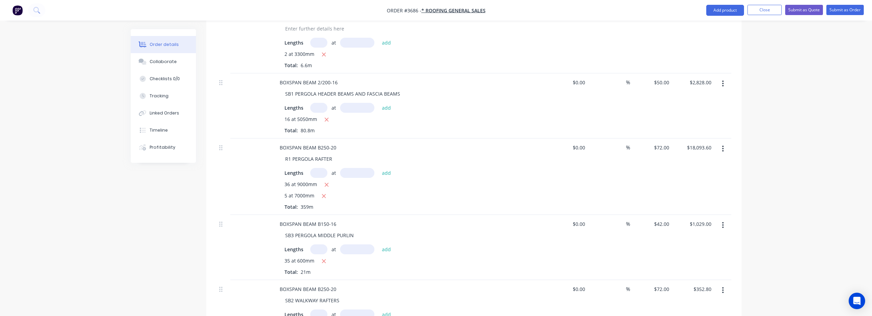
scroll to position [0, 0]
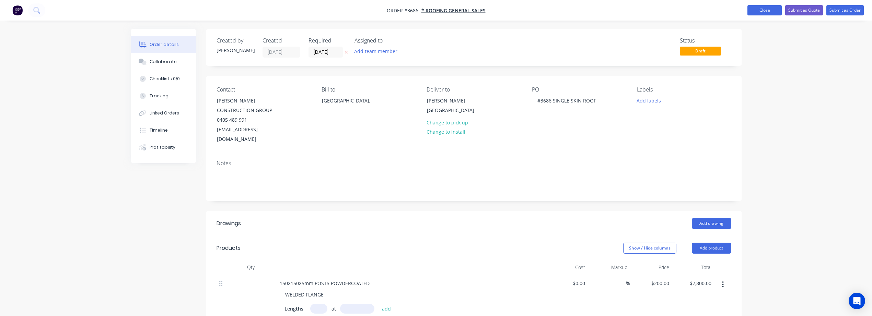
click at [753, 12] on button "Close" at bounding box center [764, 10] width 34 height 10
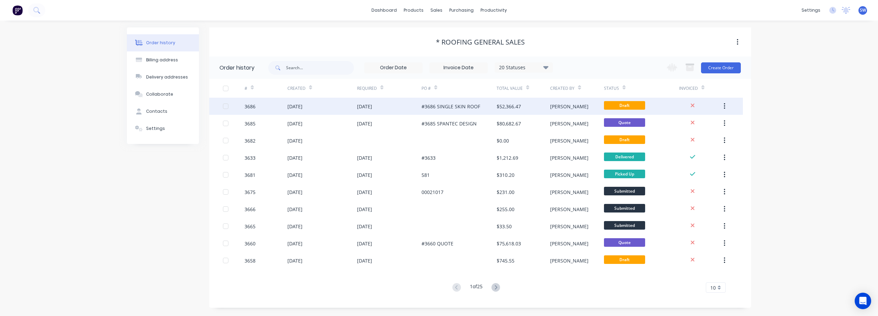
click at [391, 105] on div "[DATE]" at bounding box center [389, 106] width 64 height 17
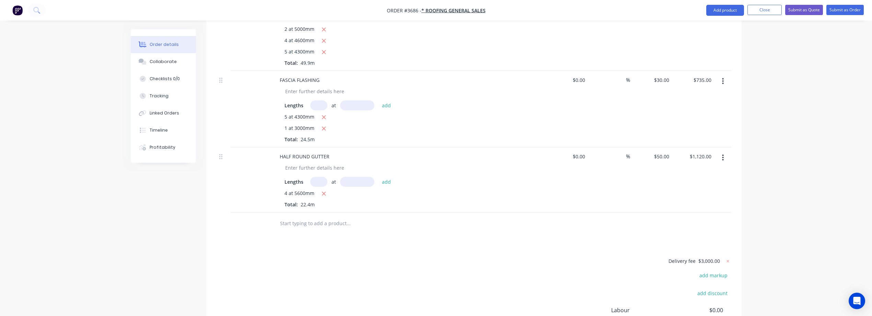
scroll to position [1086, 0]
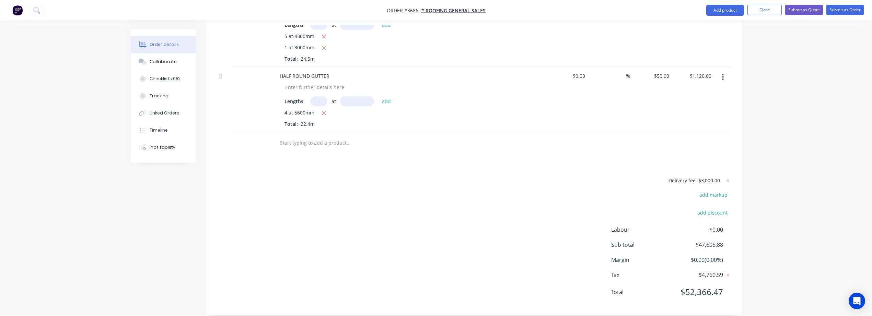
click at [342, 138] on input "text" at bounding box center [348, 143] width 137 height 14
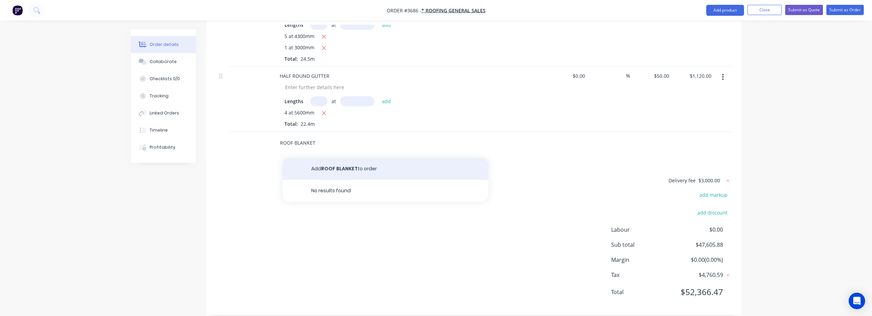
type input "ROOF BLANKET"
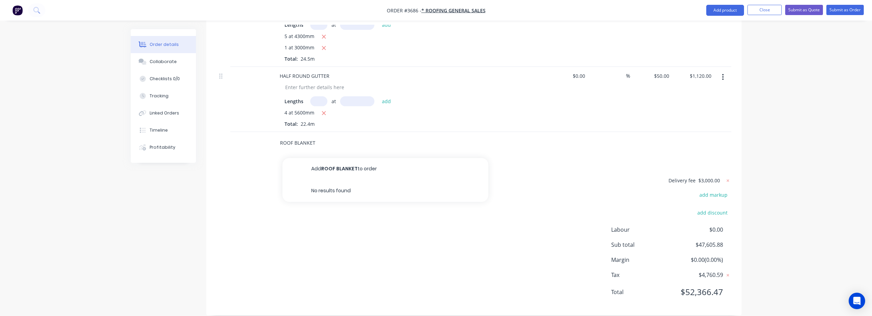
click at [346, 161] on button "Add ROOF BLANKET to order" at bounding box center [385, 169] width 206 height 22
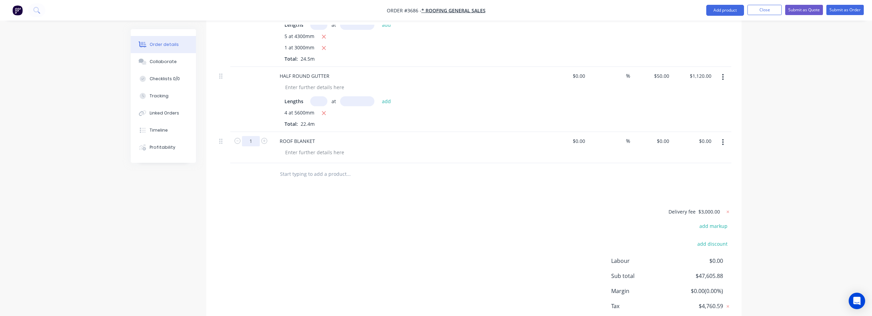
click at [251, 136] on input "1" at bounding box center [251, 141] width 18 height 10
type input "12"
click at [664, 136] on div "$0.00 $0.00" at bounding box center [664, 141] width 16 height 10
type input "110"
type input "0.00"
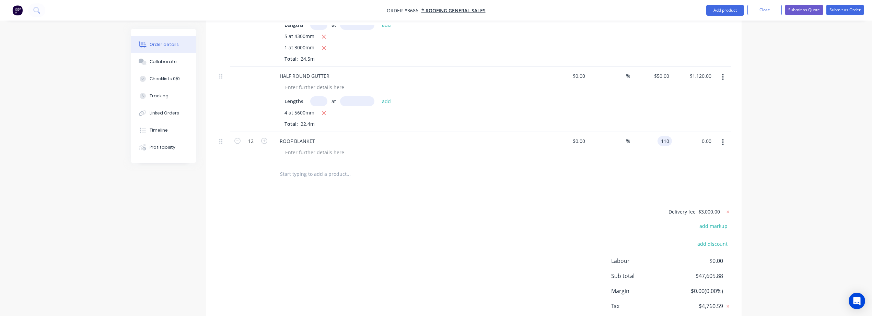
type input "$110.00"
click at [324, 168] on input "text" at bounding box center [348, 174] width 137 height 14
type input "$1,320.00"
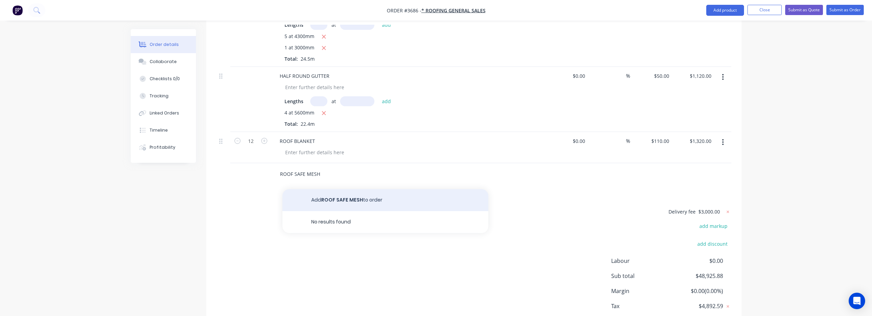
type input "ROOF SAFE MESH"
click at [326, 189] on button "Add ROOF SAFE MESH to order" at bounding box center [385, 200] width 206 height 22
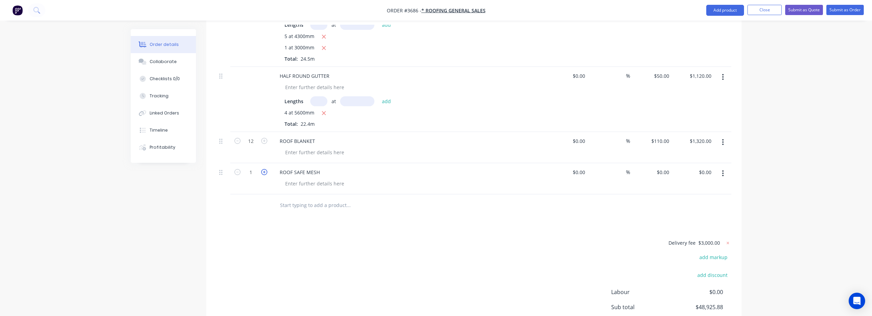
click at [261, 169] on icon "button" at bounding box center [264, 172] width 6 height 6
type input "3"
click at [322, 167] on div "ROOF SAFE MESH" at bounding box center [299, 172] width 51 height 10
click at [672, 167] on div "$0.00 $0.00" at bounding box center [693, 178] width 42 height 31
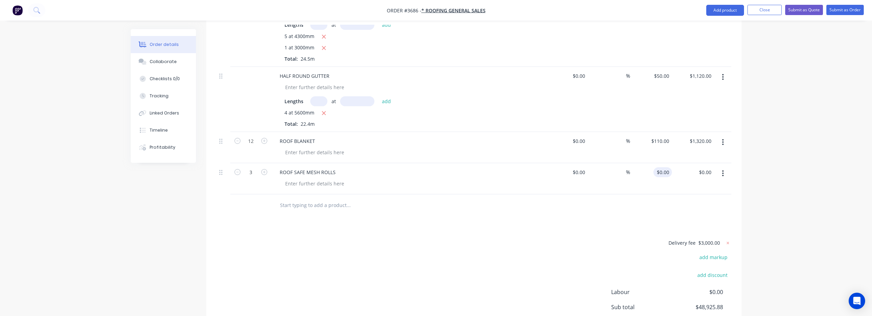
click at [664, 167] on input "$0.00" at bounding box center [664, 172] width 16 height 10
type input "132"
type input "0.00"
type input "$132.00"
type input "396.00"
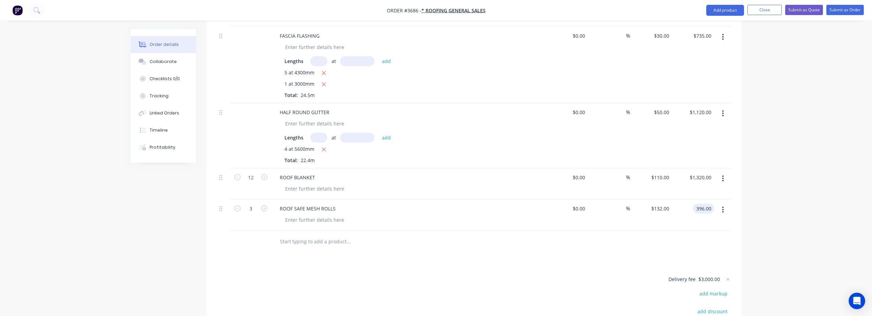
scroll to position [1034, 0]
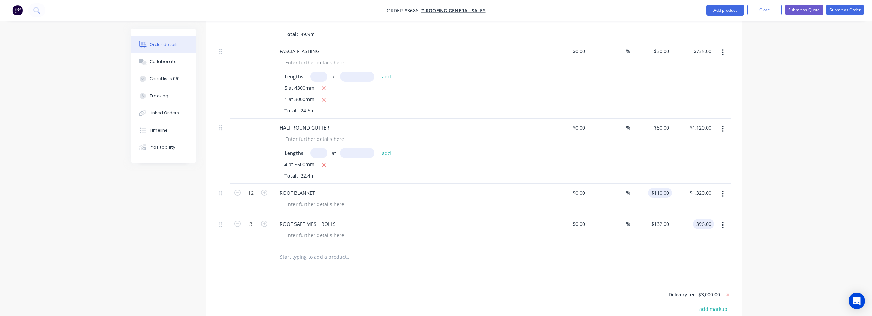
click at [661, 188] on input "$110.00" at bounding box center [660, 193] width 21 height 10
type input "110"
type input "$396.00"
type input "100"
type input "1320.00"
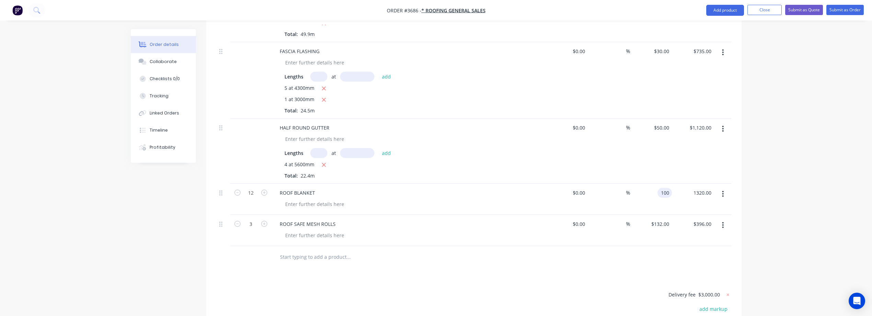
type input "$100.00"
click at [664, 219] on input "$132.00" at bounding box center [660, 224] width 21 height 10
type input "$1,200.00"
type input "120"
type input "396.00"
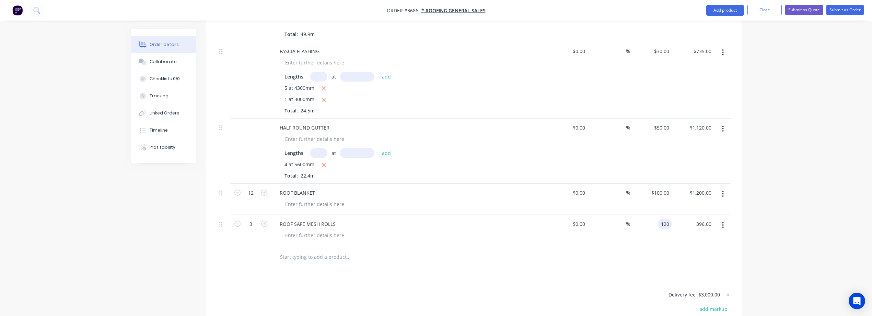
type input "$120.00"
type input "360.00"
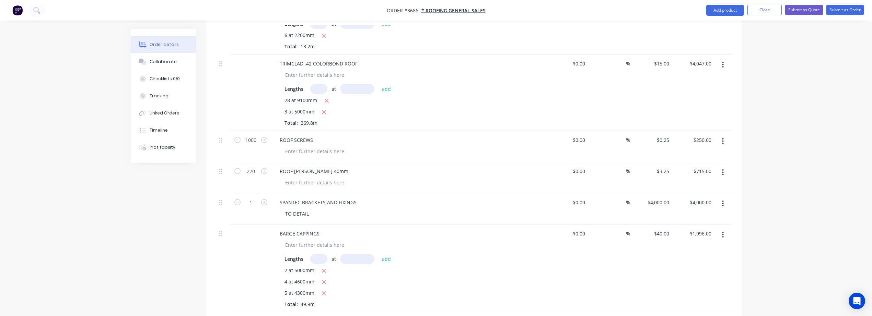
scroll to position [748, 0]
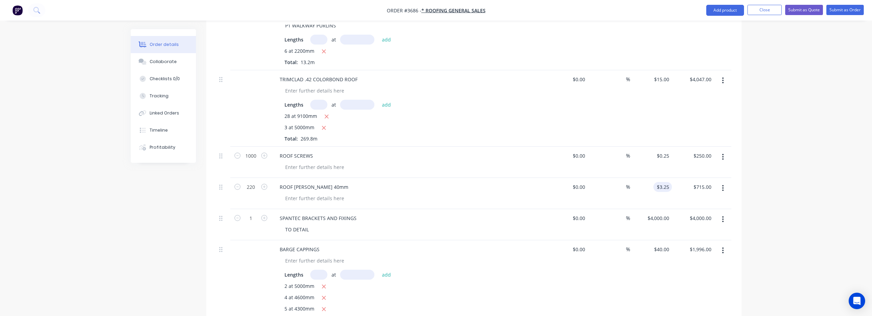
click at [671, 182] on input "$3.25" at bounding box center [664, 187] width 16 height 10
type input "3.25"
type input "$360.00"
type input "$3.00"
type input "660.00"
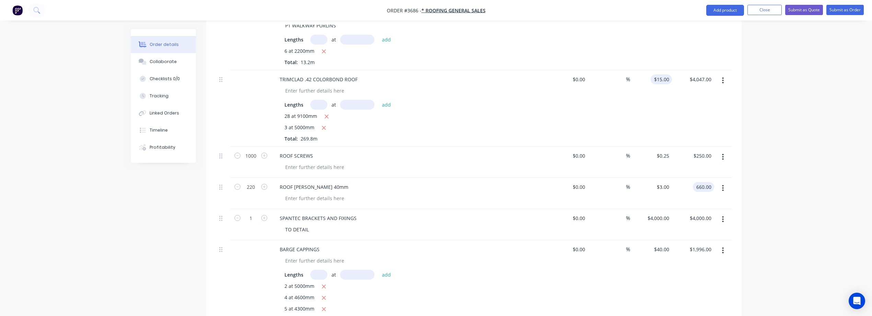
click at [665, 74] on input "$15.00" at bounding box center [662, 79] width 19 height 10
type input "15"
type input "$660.00"
type input "14"
type input "4047.00"
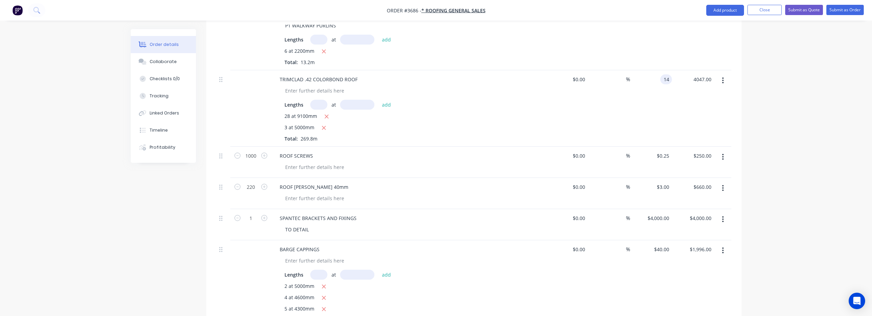
type input "$14.00"
type input "3777.20"
click at [664, 74] on input "$14.00" at bounding box center [662, 79] width 19 height 10
type input "14"
type input "$3,777.20"
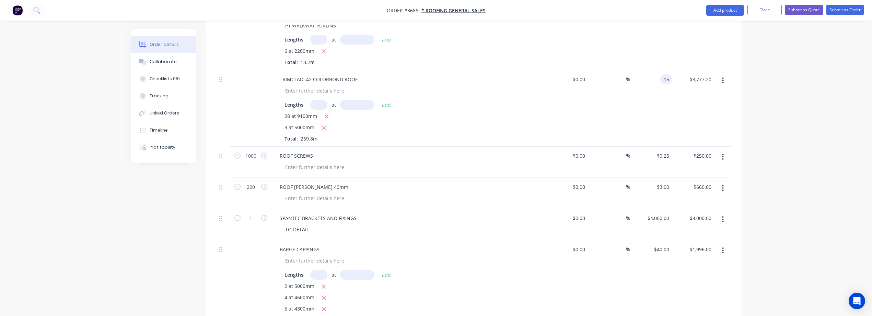
type input "15"
type input "3777.20"
type input "$15.00"
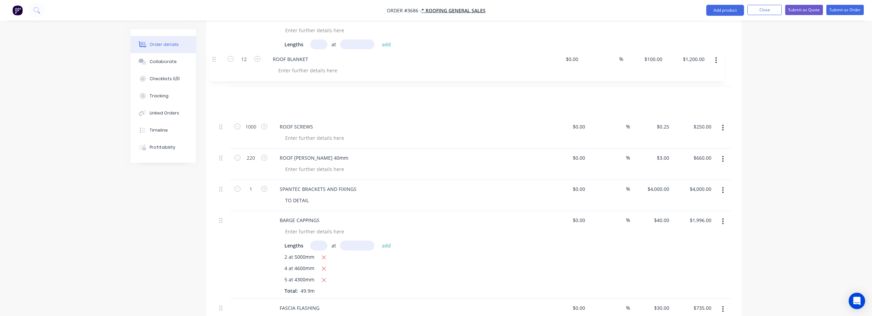
scroll to position [807, 0]
drag, startPoint x: 222, startPoint y: 71, endPoint x: 218, endPoint y: 90, distance: 20.0
type input "$4,047.00"
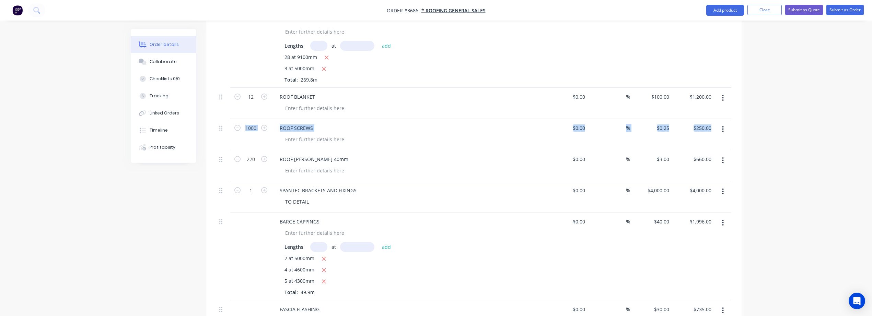
drag, startPoint x: 218, startPoint y: 149, endPoint x: 218, endPoint y: 128, distance: 20.6
click at [442, 244] on div "Lengths at add 2 at 5000mm 4 at 4600mm 5 at 4300mm Total: 49.9m" at bounding box center [408, 269] width 248 height 54
drag, startPoint x: 220, startPoint y: 150, endPoint x: 214, endPoint y: 85, distance: 65.0
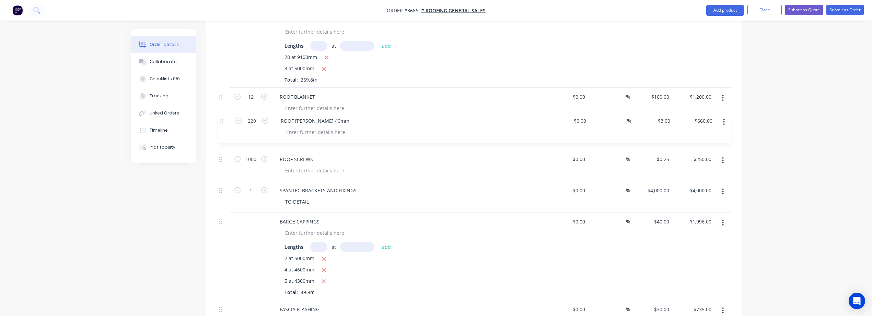
drag, startPoint x: 220, startPoint y: 89, endPoint x: 221, endPoint y: 126, distance: 36.4
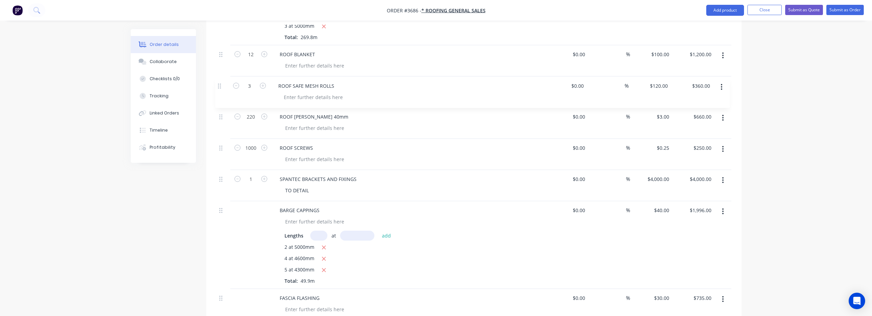
scroll to position [846, 0]
drag, startPoint x: 221, startPoint y: 155, endPoint x: 220, endPoint y: 102, distance: 53.5
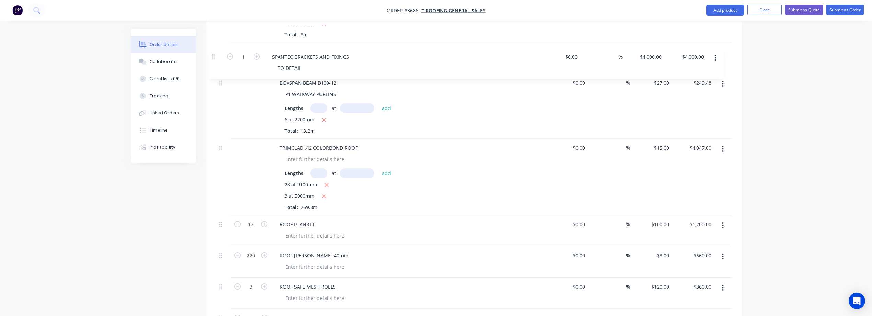
scroll to position [706, 0]
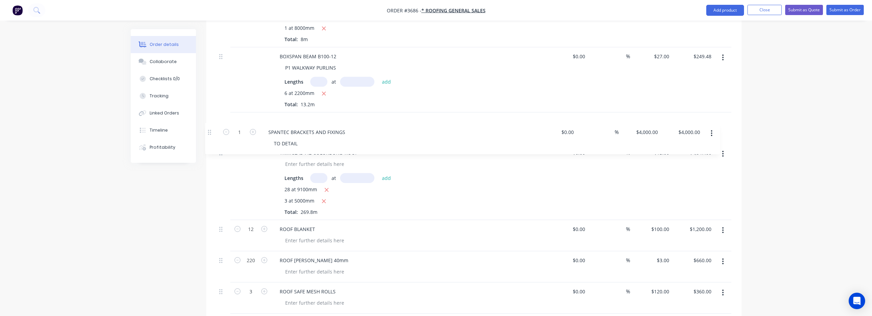
drag, startPoint x: 220, startPoint y: 157, endPoint x: 211, endPoint y: 128, distance: 30.3
click at [211, 128] on div "Qty Cost Markup Price Total 150X150X5mm POSTS POWDERCOATED WELDED FLANGE Length…" at bounding box center [473, 76] width 535 height 1042
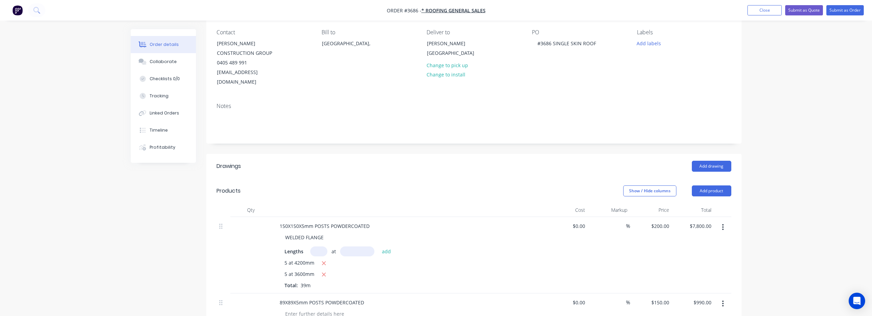
scroll to position [114, 0]
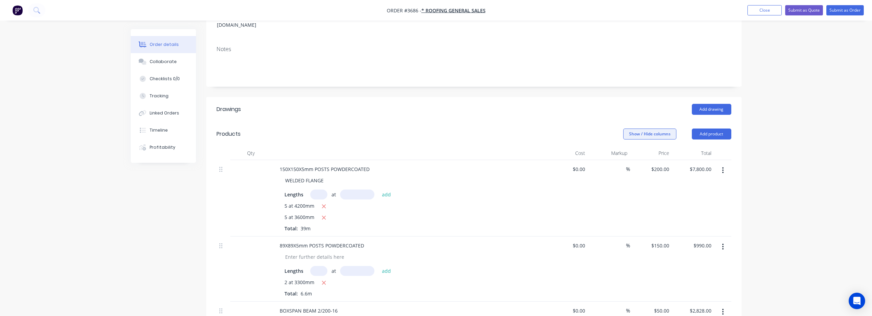
click at [654, 129] on button "Show / Hide columns" at bounding box center [649, 134] width 53 height 11
click at [635, 155] on span at bounding box center [634, 156] width 6 height 6
click at [626, 153] on input "Cost" at bounding box center [626, 153] width 0 height 0
click at [636, 165] on span at bounding box center [634, 166] width 6 height 6
click at [626, 163] on input "Markup" at bounding box center [626, 163] width 0 height 0
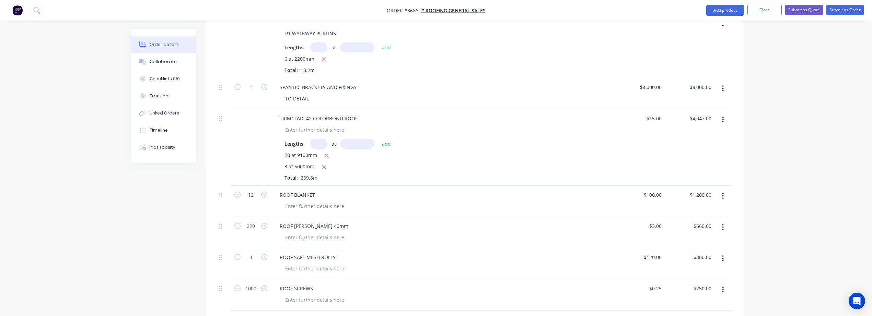
scroll to position [800, 0]
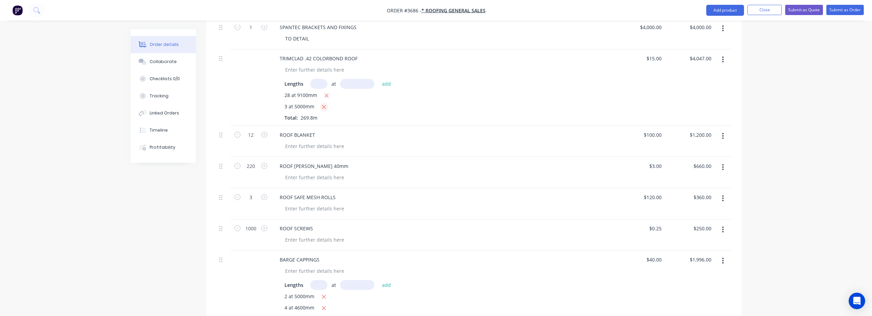
click at [324, 105] on icon "button" at bounding box center [324, 107] width 4 height 4
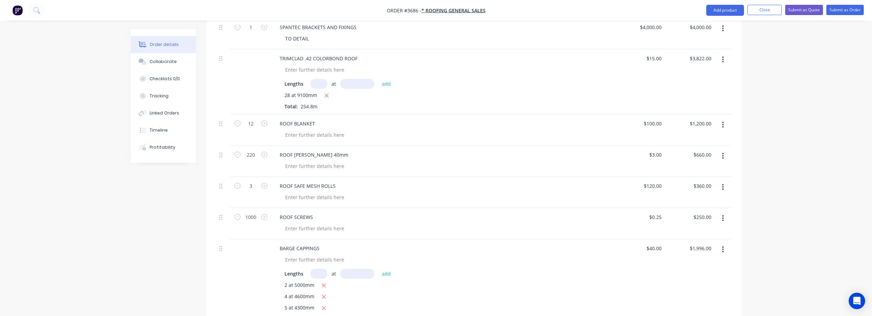
type input "$3,822.00"
click at [323, 79] on input "text" at bounding box center [318, 84] width 17 height 10
type input "4"
type input "5"
type input "4700"
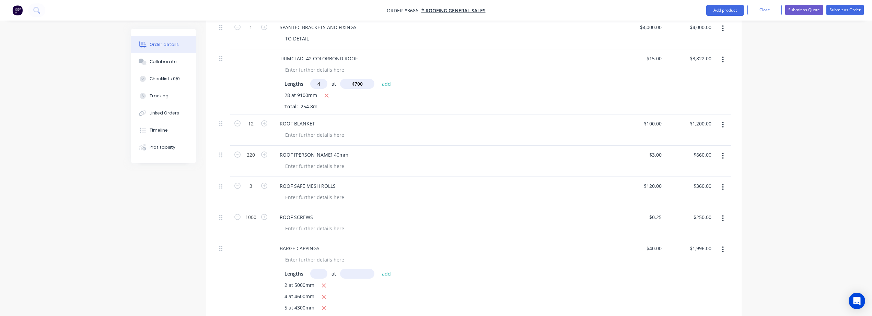
click at [378, 79] on button "add" at bounding box center [386, 83] width 16 height 9
type input "$4,104.00"
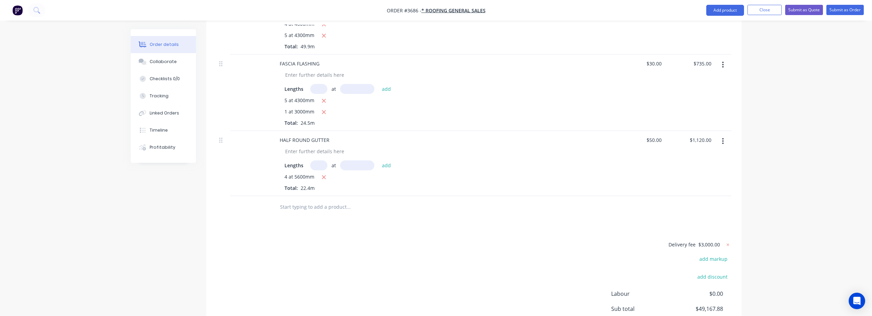
scroll to position [1076, 0]
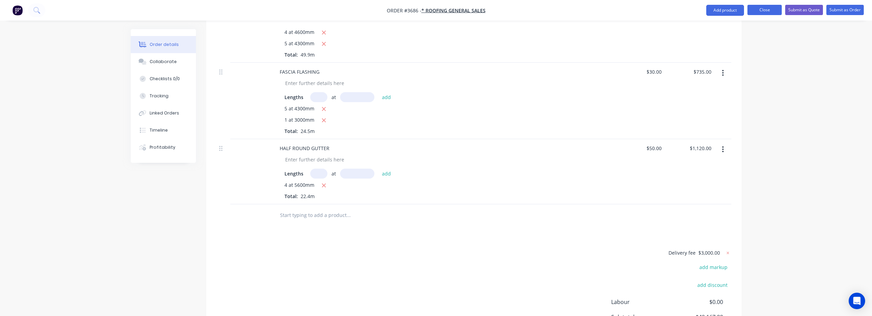
click at [769, 10] on button "Close" at bounding box center [764, 10] width 34 height 10
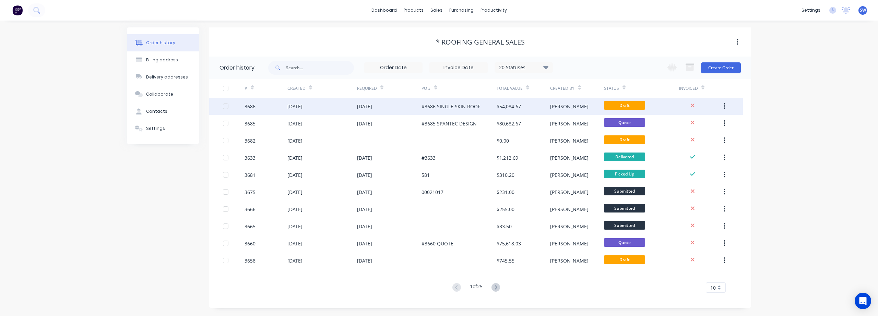
click at [487, 108] on div "#3686 SINGLE SKIN ROOF" at bounding box center [459, 106] width 75 height 17
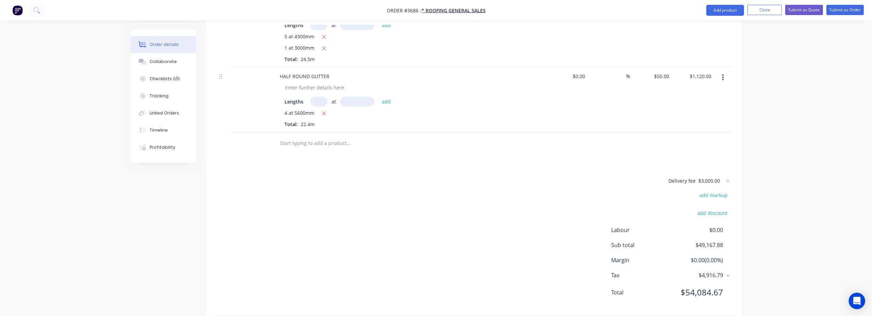
scroll to position [1148, 0]
click at [729, 177] on icon at bounding box center [727, 180] width 7 height 7
click at [719, 176] on button "add delivery fee" at bounding box center [709, 180] width 44 height 9
type input "4000"
click input "submit" at bounding box center [0, 0] width 0 height 0
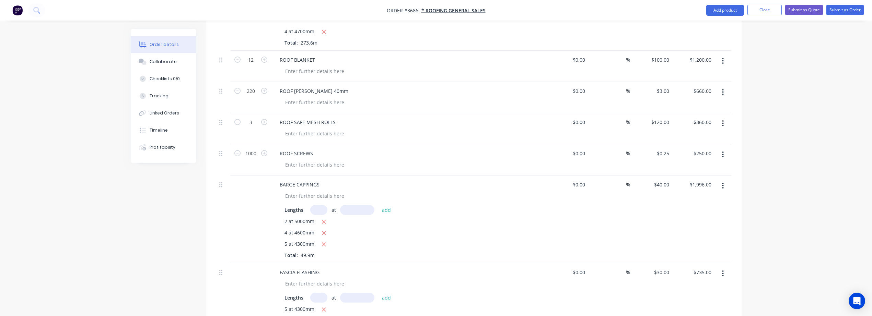
scroll to position [863, 0]
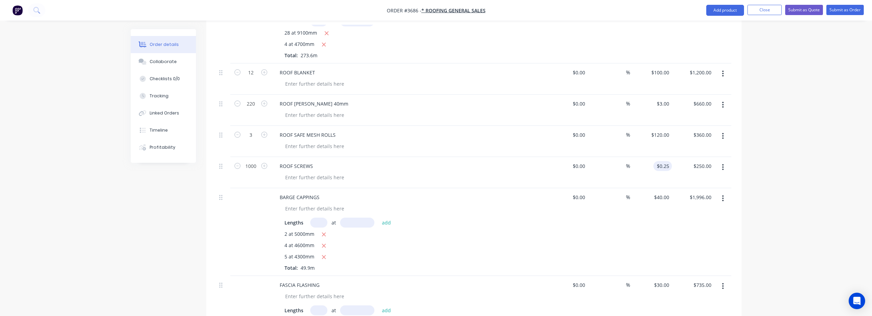
click at [668, 161] on input "$0.25" at bounding box center [664, 166] width 16 height 10
type input ".30"
type input "250.00"
type input "$0.30"
type input "300.00"
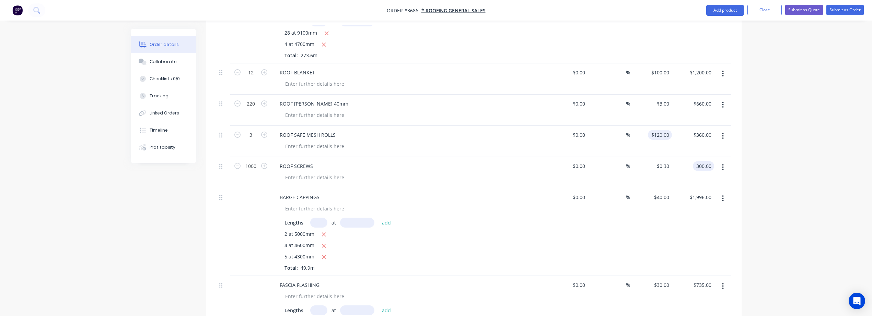
click at [670, 130] on input "$120.00" at bounding box center [660, 135] width 21 height 10
type input "120"
type input "$300.00"
type input "150"
type input "360.00"
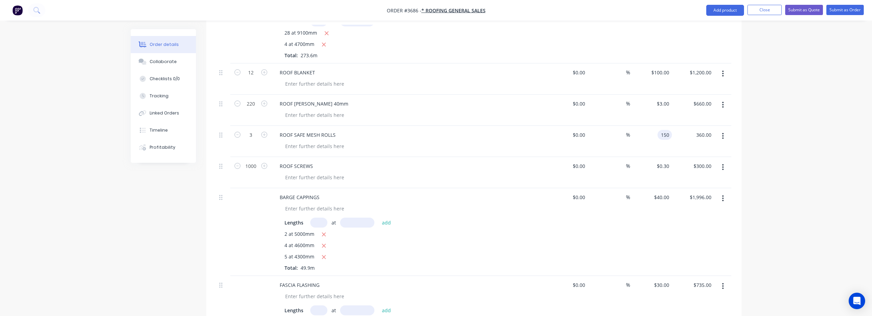
type input "$150.00"
type input "450.00"
click at [665, 99] on input "$3.00" at bounding box center [664, 104] width 16 height 10
type input "3"
type input "$450.00"
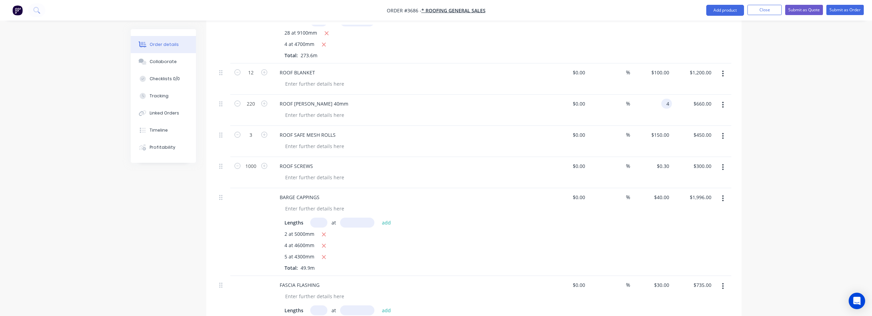
type input "4"
type input "660.00"
type input "$4.00"
type input "880.00"
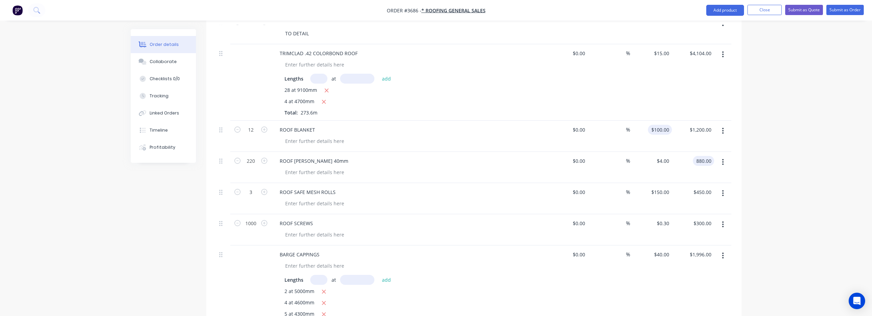
click at [664, 125] on input "$100.00" at bounding box center [660, 130] width 21 height 10
type input "100"
type input "$880.00"
type input "130"
type input "1200.00"
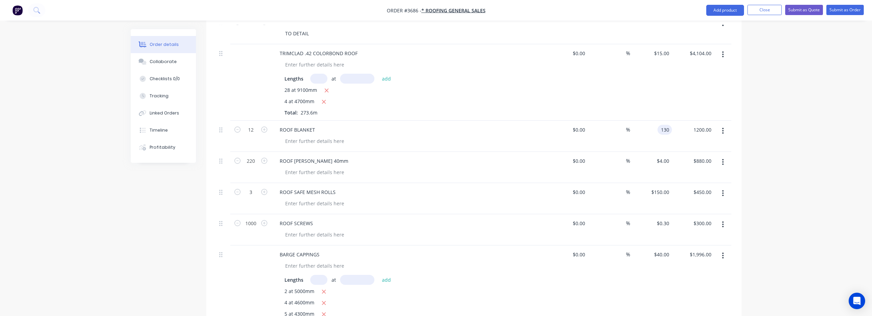
type input "$130.00"
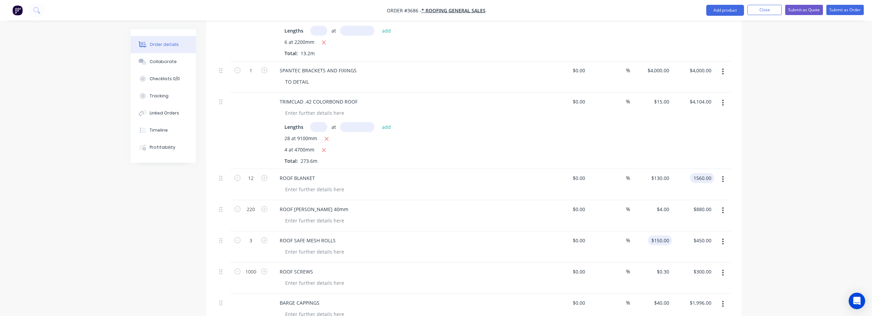
scroll to position [748, 0]
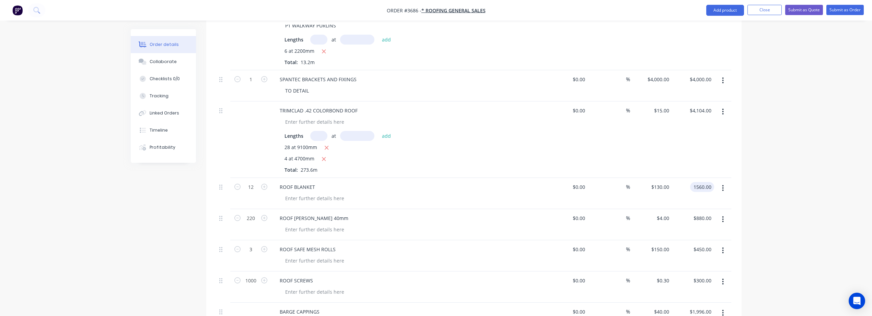
click at [669, 137] on div "$15.00 $15.00" at bounding box center [651, 140] width 42 height 76
type input "$1,560.00"
click at [312, 106] on div "TRIMCLAD .42 COLORBOND ROOF" at bounding box center [318, 111] width 89 height 10
click at [659, 103] on div "$15.00 $15.00" at bounding box center [651, 140] width 42 height 76
type input "16"
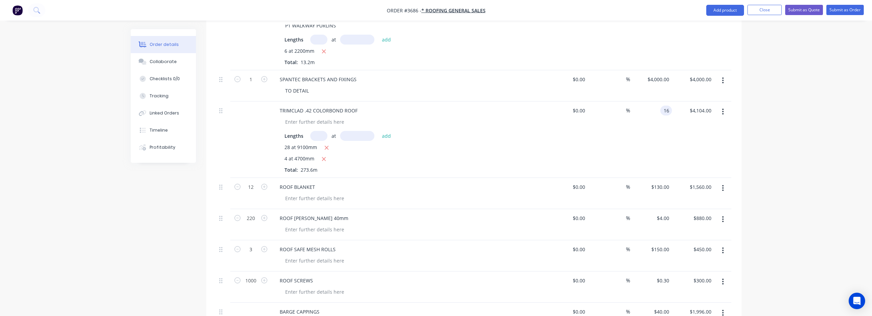
type input "4104.00"
type input "$16.00"
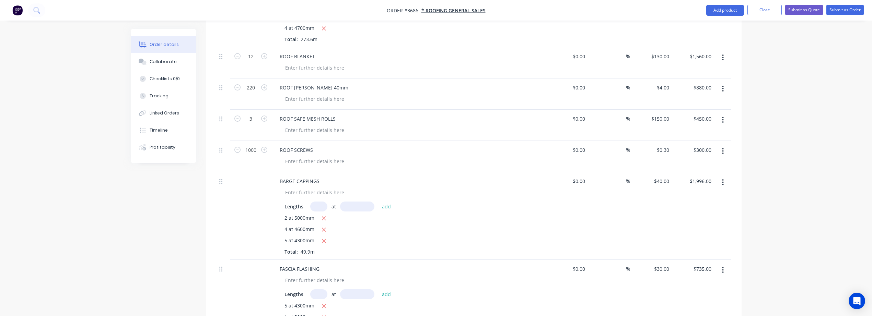
scroll to position [863, 0]
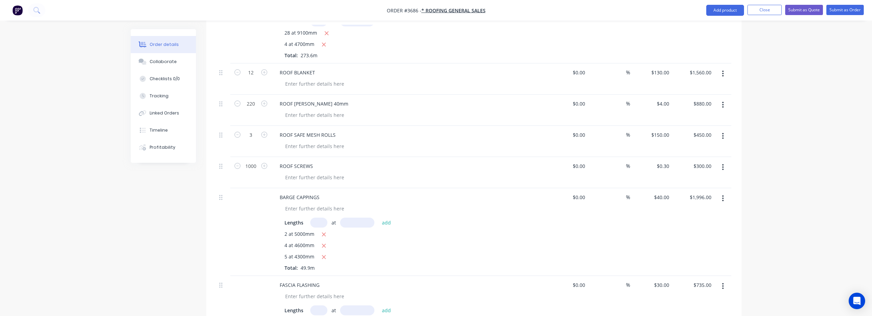
click at [724, 161] on button "button" at bounding box center [722, 167] width 16 height 12
type input "$4,377.60"
click at [696, 194] on div "Duplicate" at bounding box center [698, 199] width 53 height 10
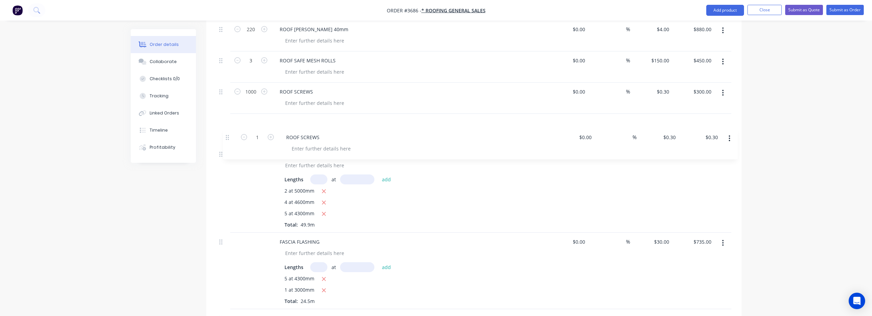
scroll to position [930, 0]
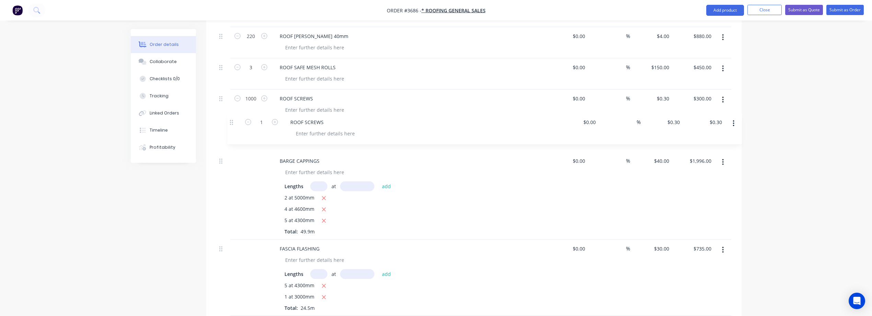
drag, startPoint x: 221, startPoint y: 247, endPoint x: 232, endPoint y: 121, distance: 126.7
click at [314, 125] on div "ROOF SCREWS" at bounding box center [296, 130] width 44 height 10
click at [420, 121] on div "[PERSON_NAME] SCREWS" at bounding box center [408, 136] width 274 height 31
drag, startPoint x: 248, startPoint y: 120, endPoint x: 319, endPoint y: 131, distance: 71.8
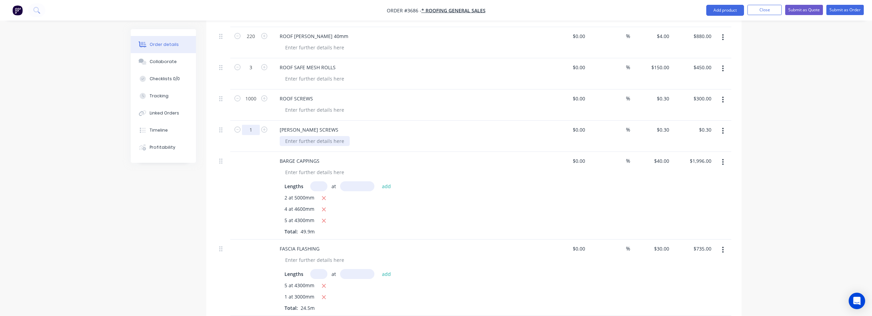
click at [248, 125] on input "1" at bounding box center [251, 130] width 18 height 10
type input "2000"
type input "$600.00"
click at [669, 125] on input "$0.30" at bounding box center [664, 130] width 16 height 10
type input ".20"
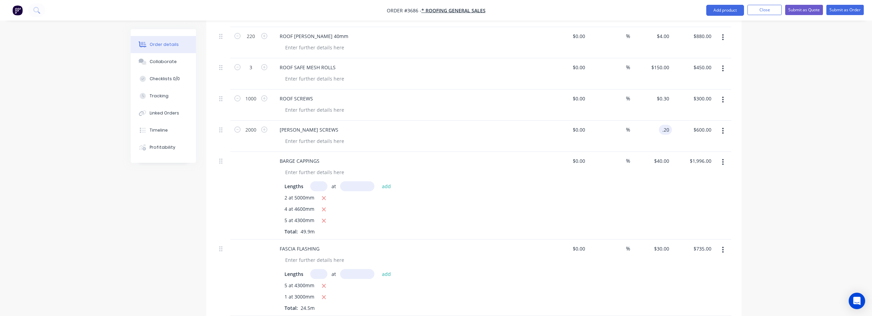
type input "600.00"
type input "$0.20"
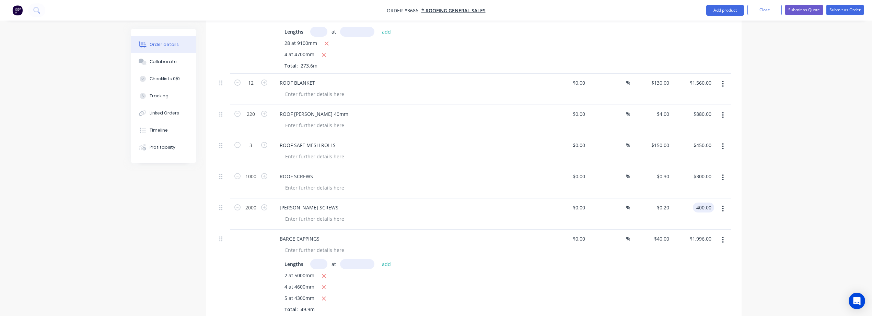
scroll to position [837, 0]
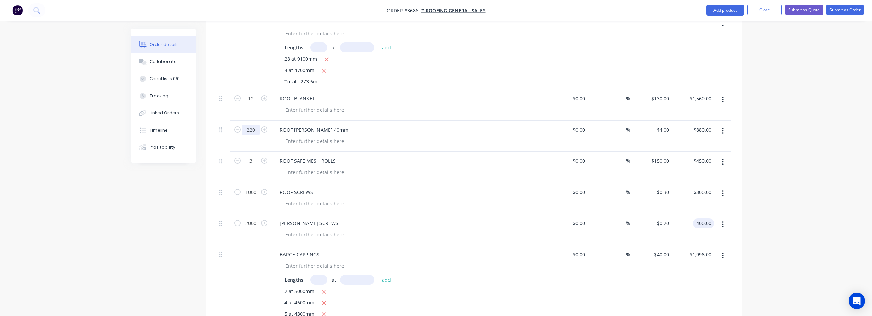
click at [254, 125] on input "220" at bounding box center [251, 130] width 18 height 10
type input "$400.00"
type input "270"
type input "$1,080.00"
click at [265, 95] on icon "button" at bounding box center [264, 98] width 6 height 6
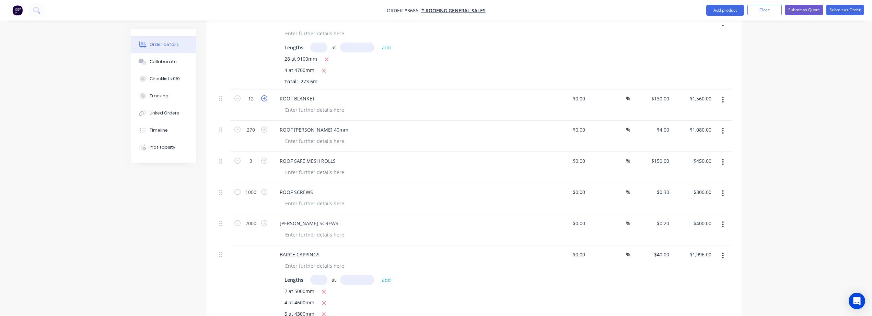
type input "13"
type input "$1,690.00"
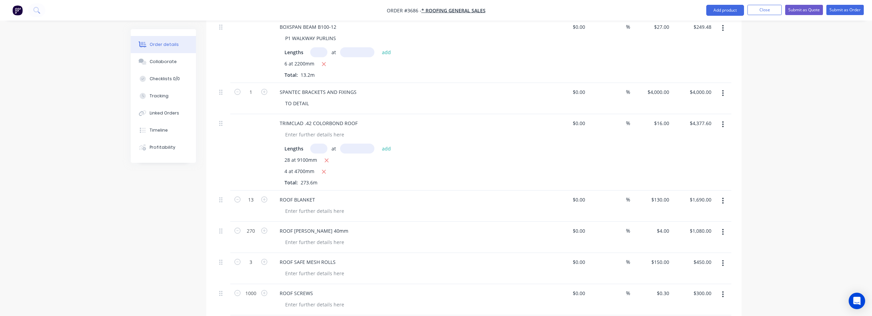
scroll to position [722, 0]
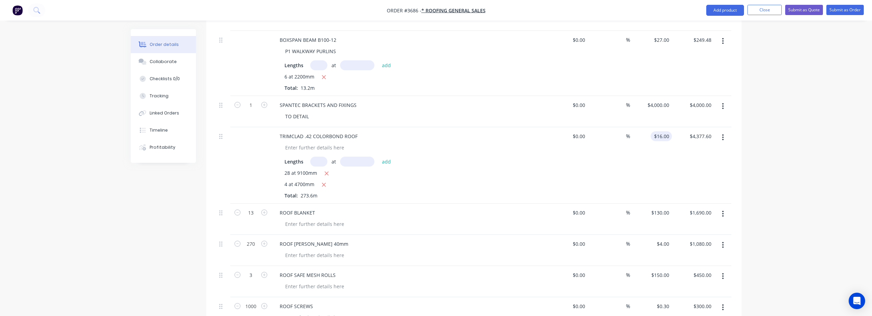
click at [664, 131] on input "$16.00" at bounding box center [662, 136] width 19 height 10
type input "20"
type input "4377.60"
type input "$20.00"
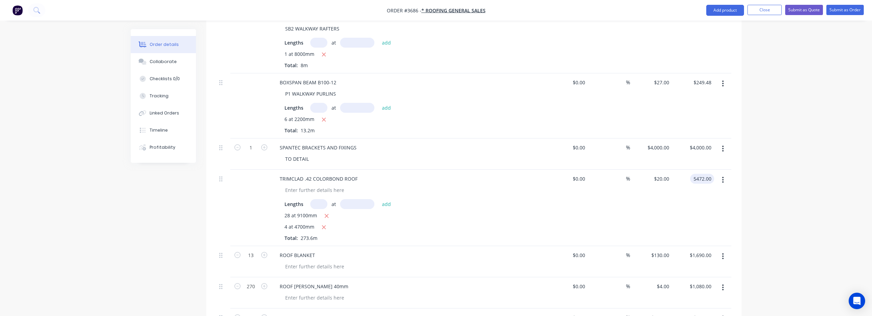
scroll to position [665, 0]
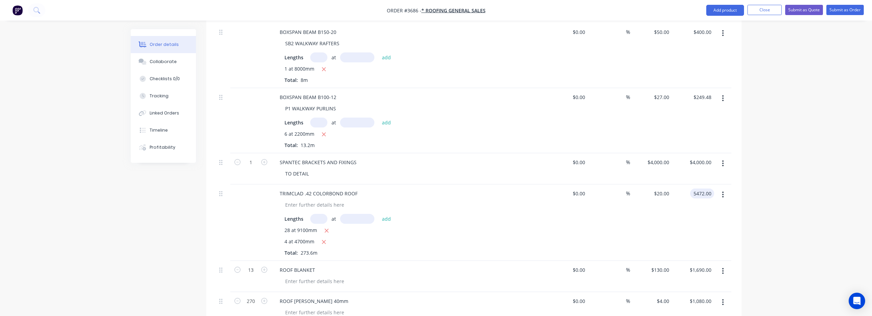
click at [424, 189] on div "TRIMCLAD .42 COLORBOND ROOF" at bounding box center [408, 194] width 269 height 10
type input "$5,472.00"
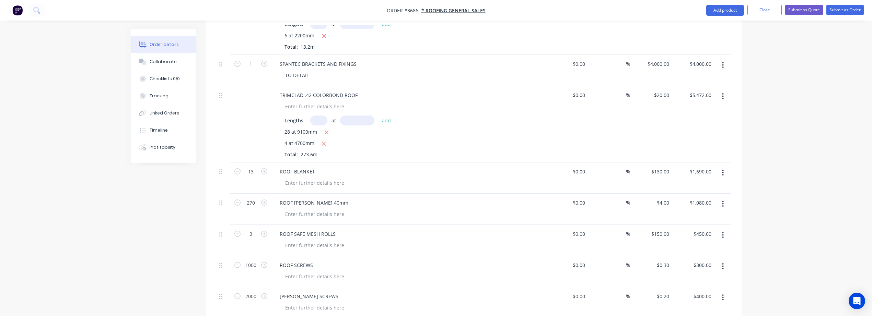
scroll to position [779, 0]
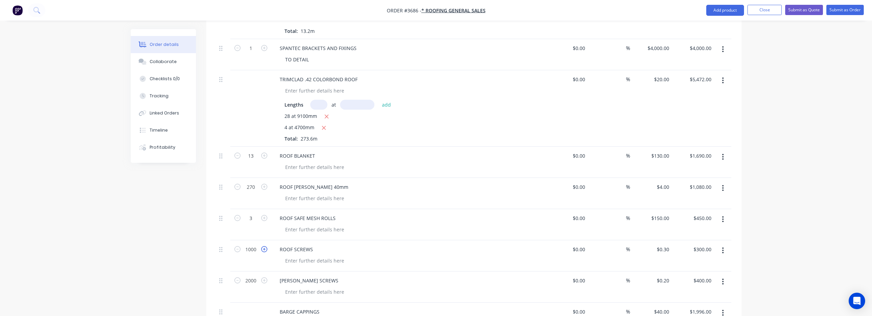
click at [264, 246] on icon "button" at bounding box center [264, 249] width 6 height 6
type input "1001"
type input "$300.30"
click at [255, 245] on input "1001" at bounding box center [251, 250] width 18 height 10
type input "2000"
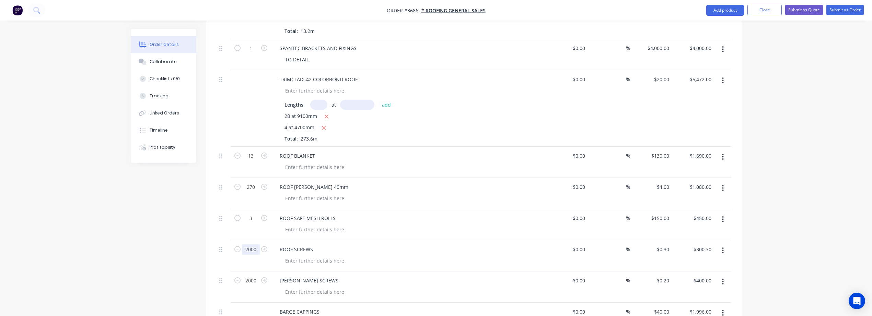
type input "$600.00"
click at [254, 182] on input "270" at bounding box center [251, 187] width 18 height 10
type input "300"
type input "$1,200.00"
click at [260, 183] on button "button" at bounding box center [264, 186] width 9 height 7
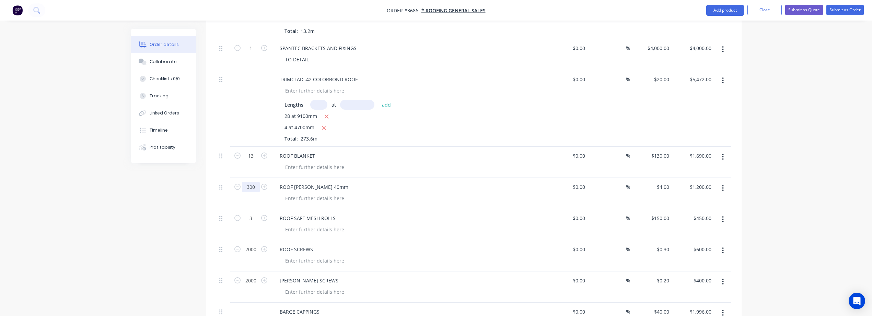
type input "301"
type input "$1,204.00"
click at [238, 184] on icon "button" at bounding box center [237, 187] width 6 height 6
type input "300"
type input "$1,200.00"
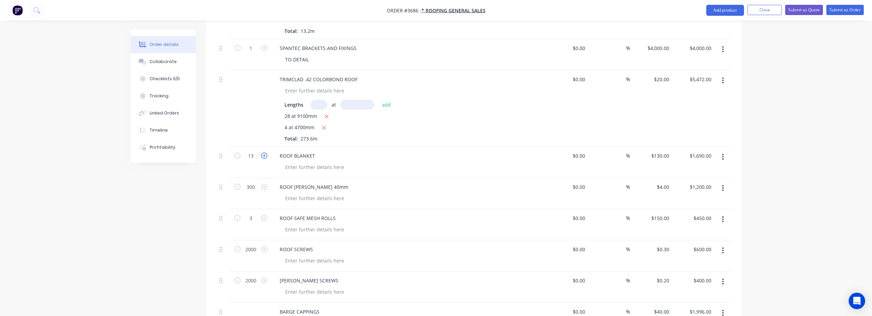
click at [266, 153] on icon "button" at bounding box center [264, 156] width 6 height 6
type input "14"
type input "$1,820.00"
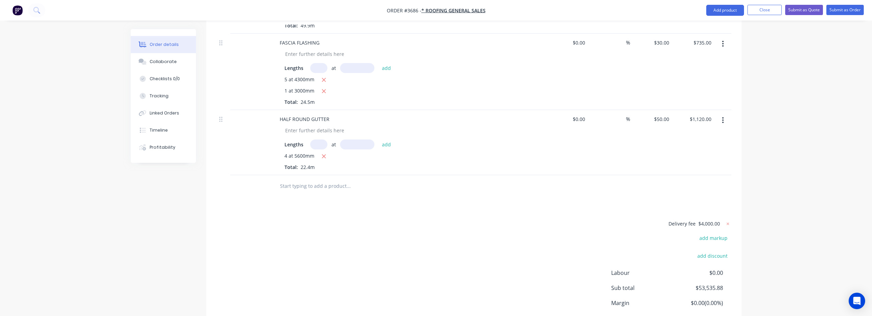
scroll to position [1180, 0]
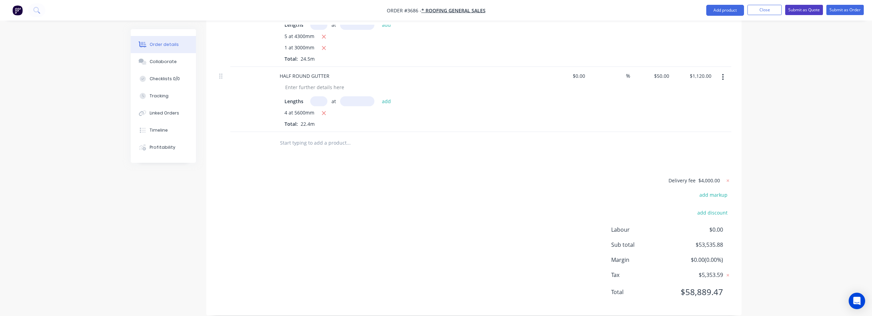
click at [801, 10] on button "Submit as Quote" at bounding box center [804, 10] width 38 height 10
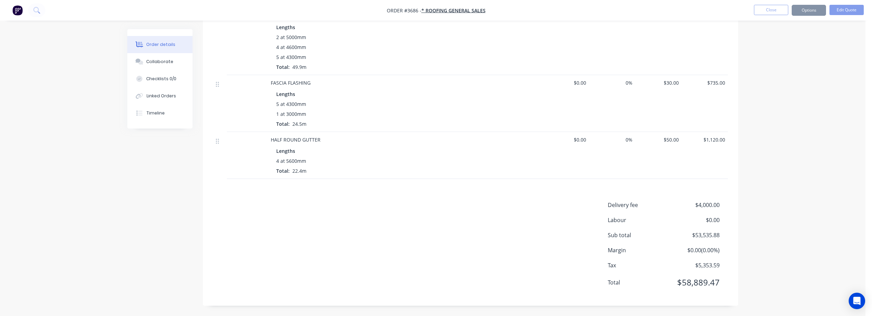
scroll to position [0, 0]
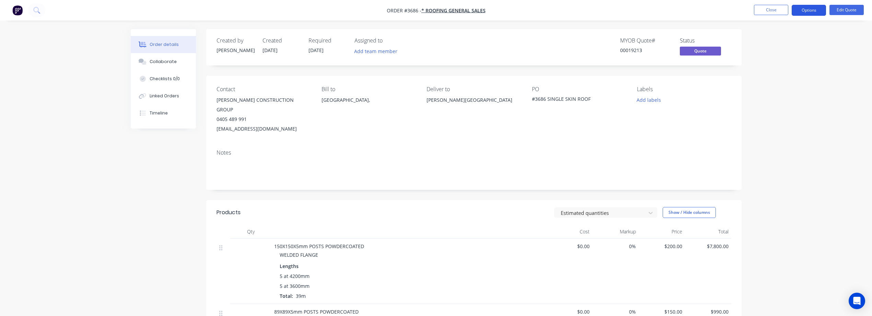
click at [798, 10] on button "Options" at bounding box center [808, 10] width 34 height 11
click at [808, 6] on button "Options" at bounding box center [808, 10] width 34 height 11
click at [767, 43] on div "Quote" at bounding box center [787, 42] width 63 height 10
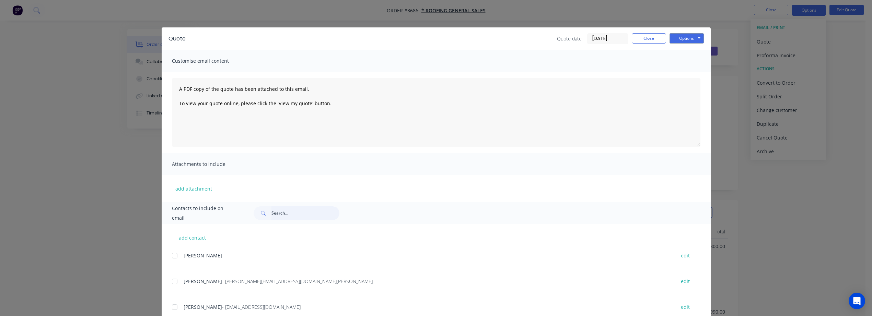
click at [292, 214] on input "text" at bounding box center [305, 213] width 68 height 14
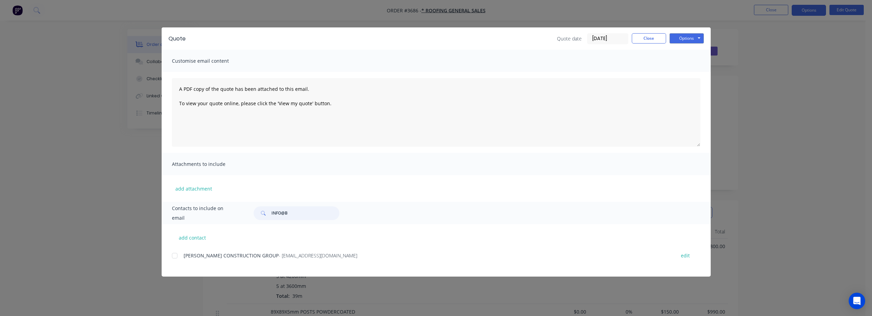
click at [175, 256] on div at bounding box center [175, 256] width 14 height 14
type input "INFO@B"
click at [689, 38] on button "Options" at bounding box center [686, 38] width 34 height 10
click at [674, 73] on button "Email" at bounding box center [691, 73] width 44 height 11
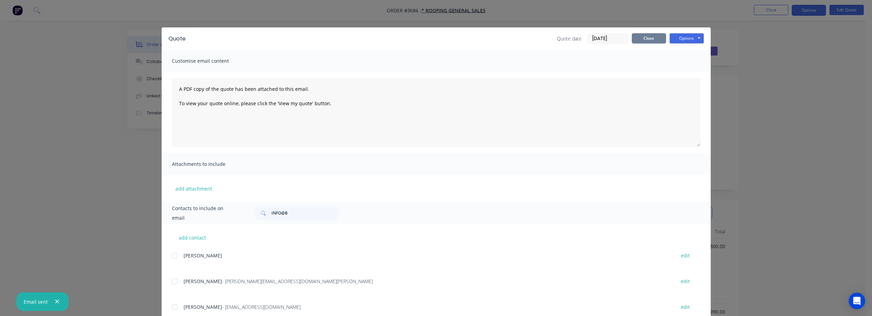
click at [649, 38] on button "Close" at bounding box center [648, 38] width 34 height 10
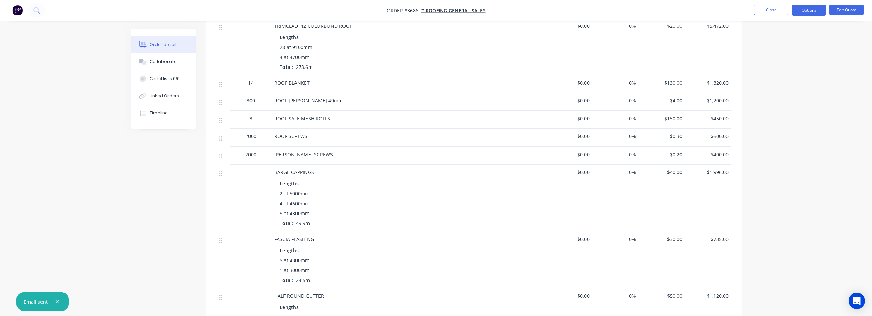
scroll to position [686, 0]
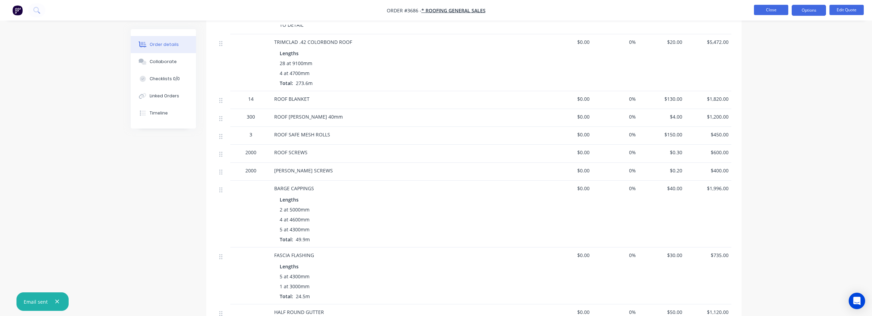
click at [775, 11] on button "Close" at bounding box center [771, 10] width 34 height 10
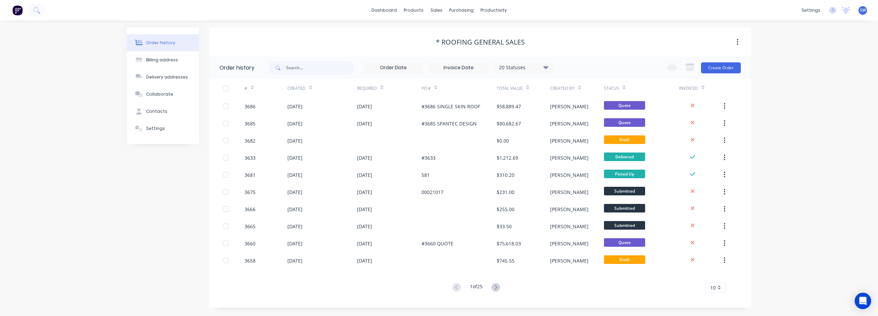
click at [846, 94] on div "Order history Billing address Delivery addresses Collaborate Contacts Settings …" at bounding box center [439, 169] width 878 height 296
click at [784, 213] on div "Order history Billing address Delivery addresses Collaborate Contacts Settings …" at bounding box center [439, 169] width 878 height 296
click at [809, 87] on div "Order history Billing address Delivery addresses Collaborate Contacts Settings …" at bounding box center [439, 169] width 878 height 296
